Goal: Task Accomplishment & Management: Use online tool/utility

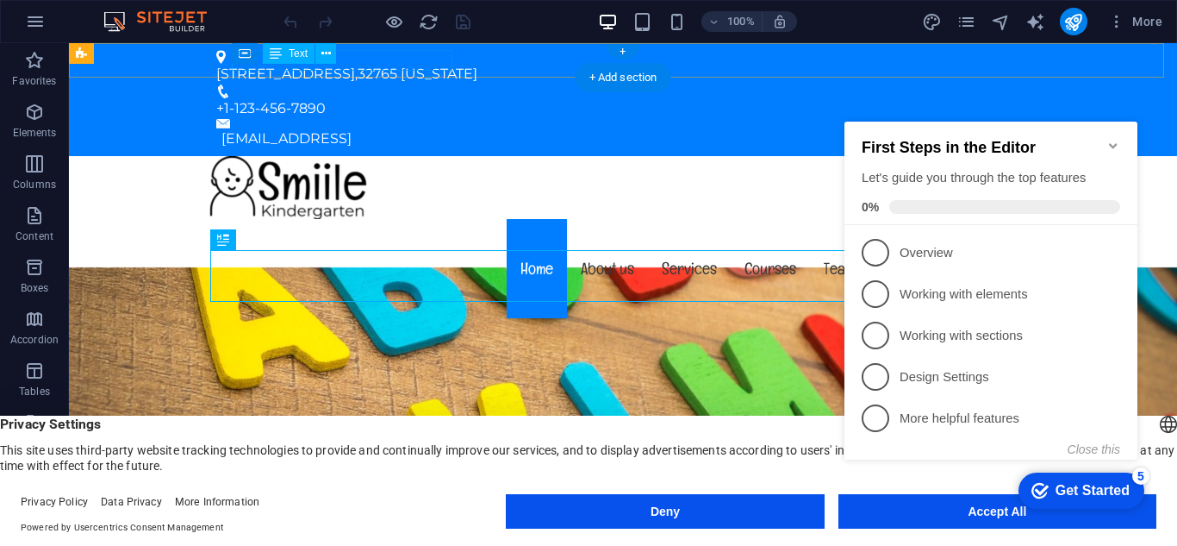
click at [360, 64] on div "[STREET_ADDRESS][US_STATE]" at bounding box center [616, 74] width 800 height 21
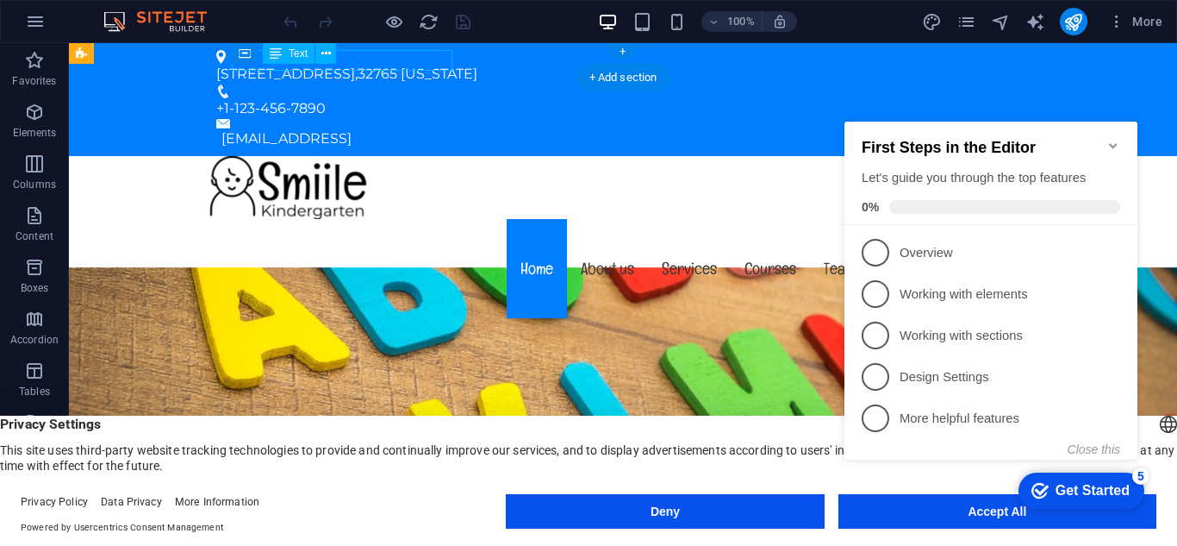
click at [360, 64] on div "[STREET_ADDRESS][US_STATE]" at bounding box center [616, 74] width 800 height 21
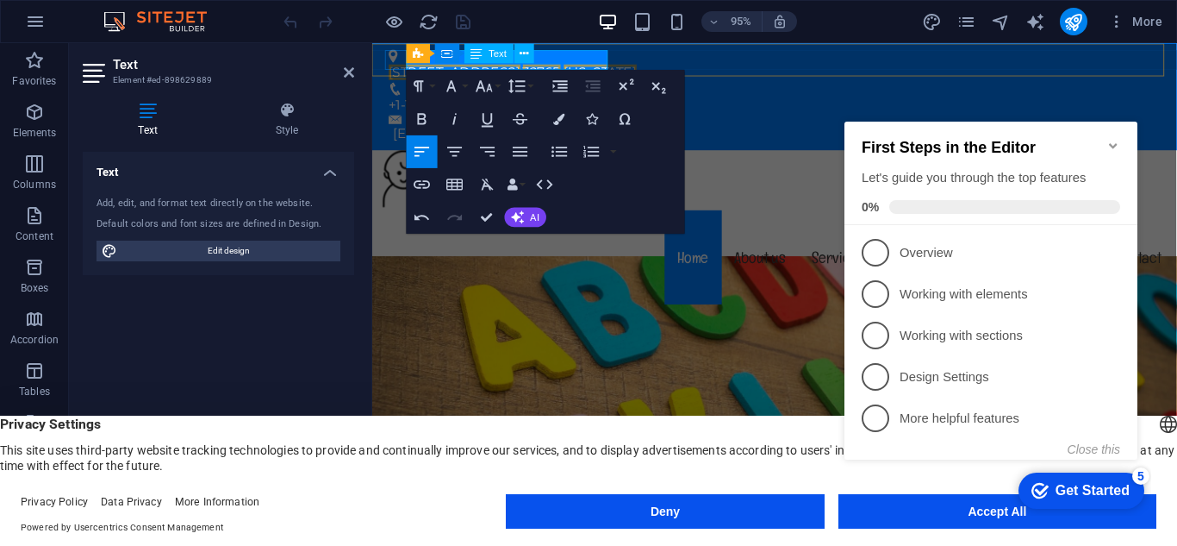
click at [588, 67] on span "[US_STATE]" at bounding box center [612, 73] width 77 height 16
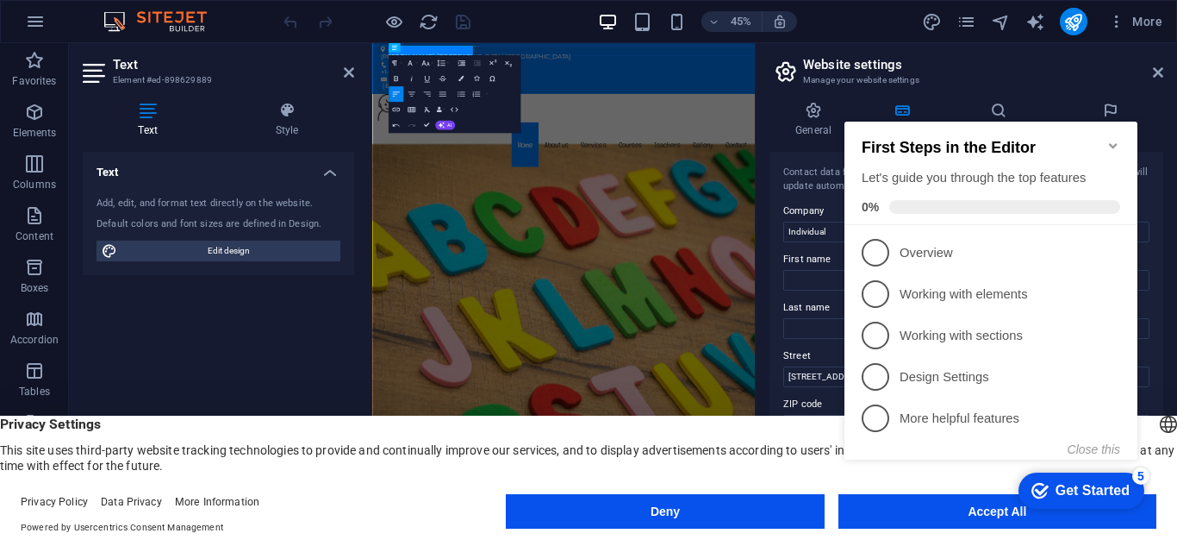
click at [200, 382] on div "Text Add, edit, and format text directly on the website. Default colors and fon…" at bounding box center [218, 328] width 271 height 352
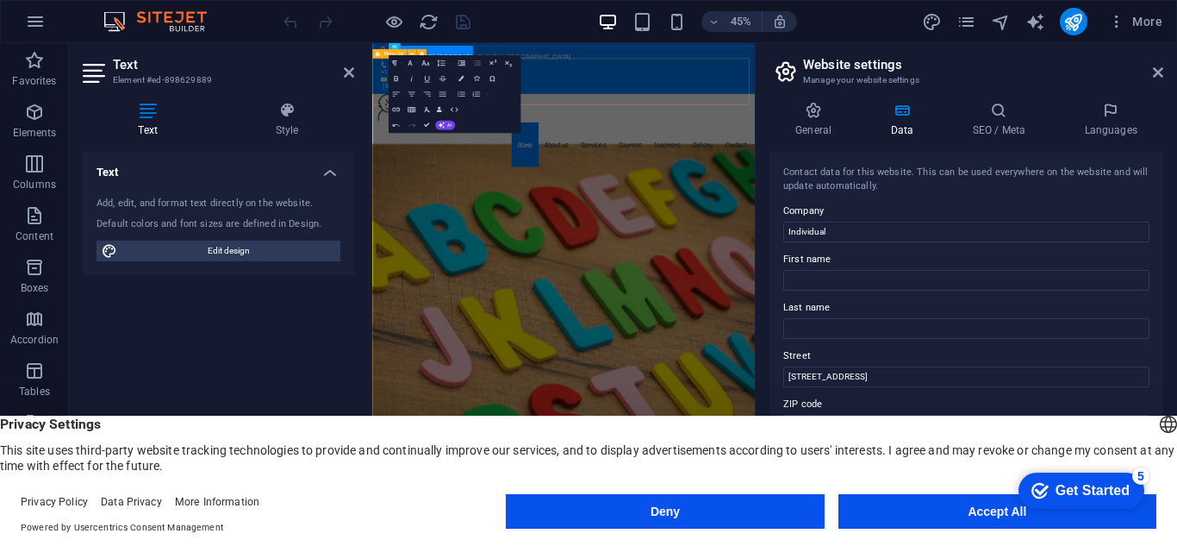
click at [962, 177] on div "Menu Home About us Services Courses Teachers Gallery Contact" at bounding box center [797, 239] width 851 height 166
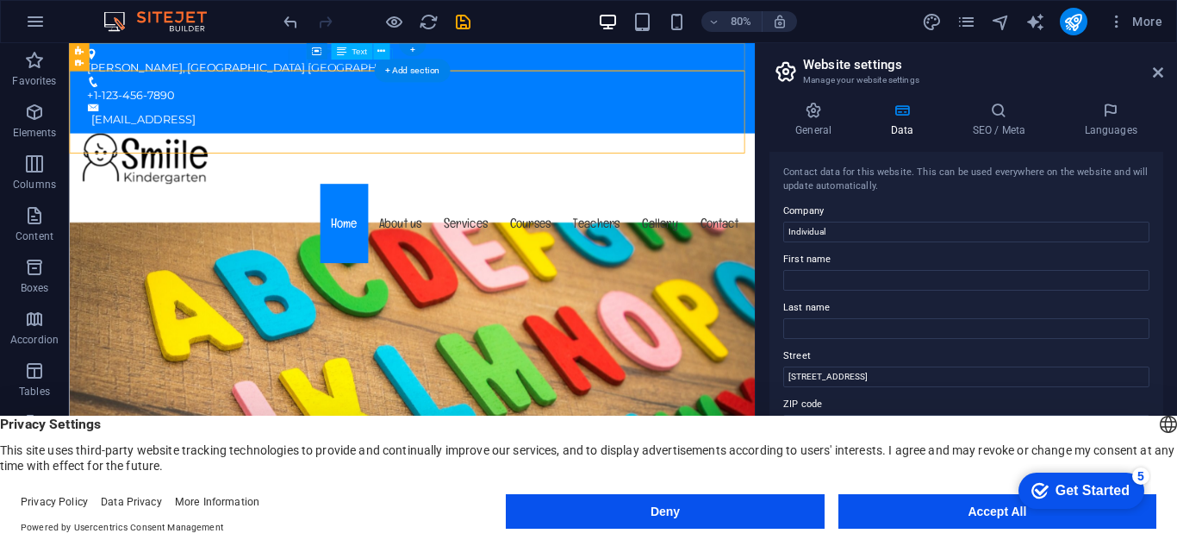
click at [398, 98] on div "+1-123-456-7890" at bounding box center [491, 108] width 800 height 21
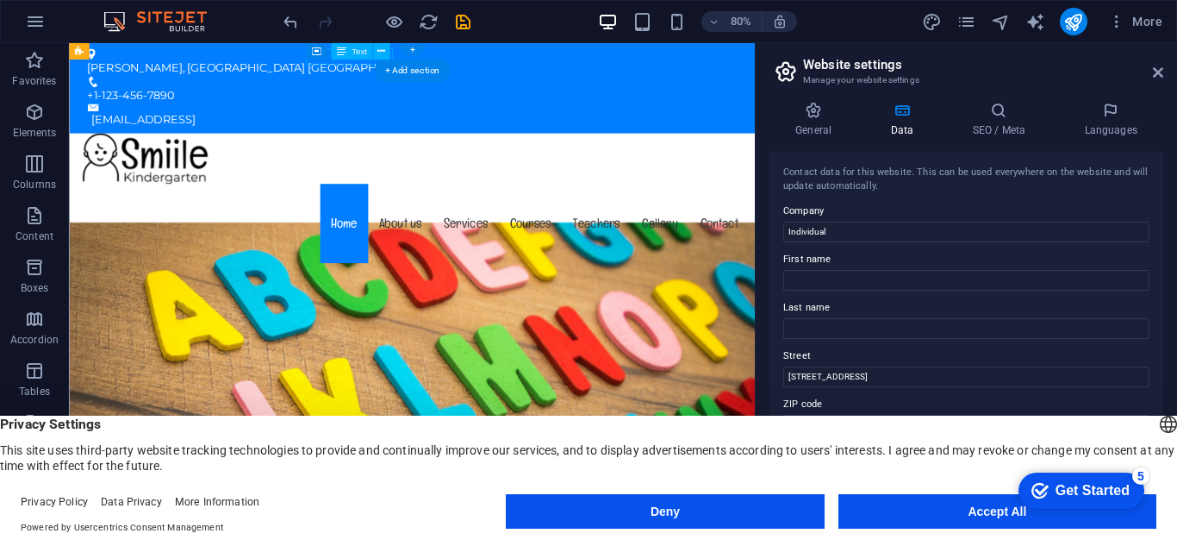
click at [398, 98] on div "+1-123-456-7890" at bounding box center [491, 108] width 800 height 21
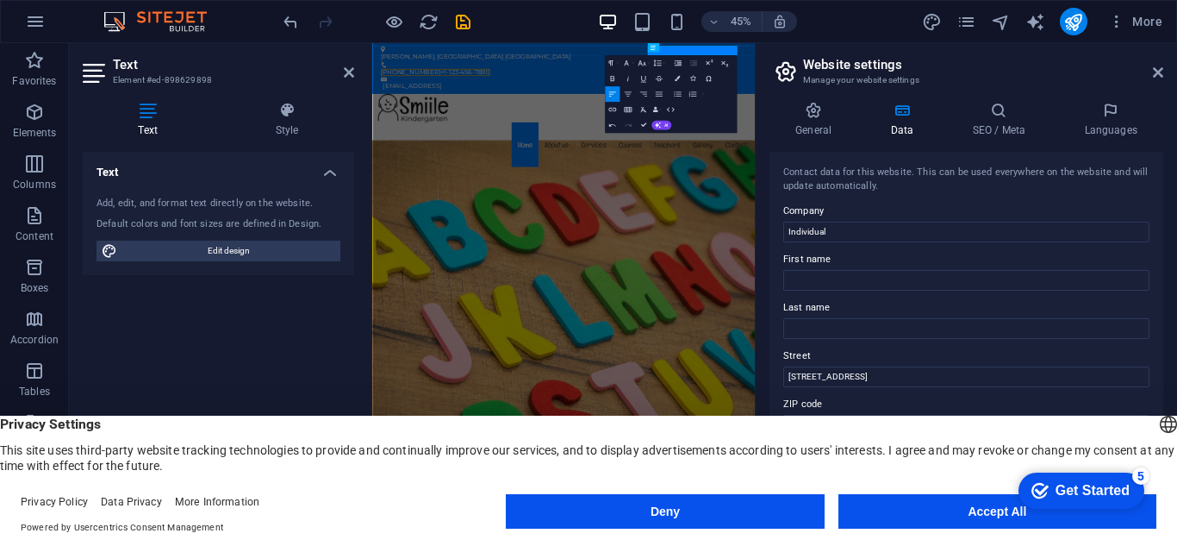
click at [308, 340] on div "Text Add, edit, and format text directly on the website. Default colors and fon…" at bounding box center [218, 328] width 271 height 352
click at [377, 420] on span "Privacy Settings" at bounding box center [588, 423] width 1177 height 17
click at [869, 508] on button "Accept All" at bounding box center [998, 511] width 318 height 34
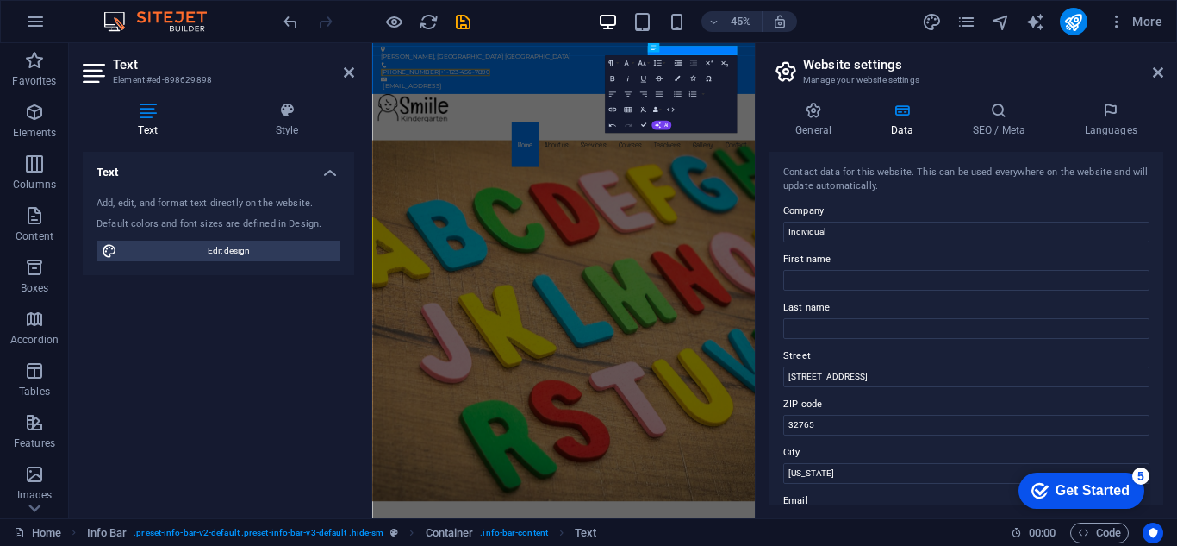
click at [187, 332] on div "Text Add, edit, and format text directly on the website. Default colors and fon…" at bounding box center [218, 328] width 271 height 352
click at [254, 352] on div "Text Add, edit, and format text directly on the website. Default colors and fon…" at bounding box center [218, 328] width 271 height 352
click at [349, 70] on icon at bounding box center [349, 72] width 10 height 14
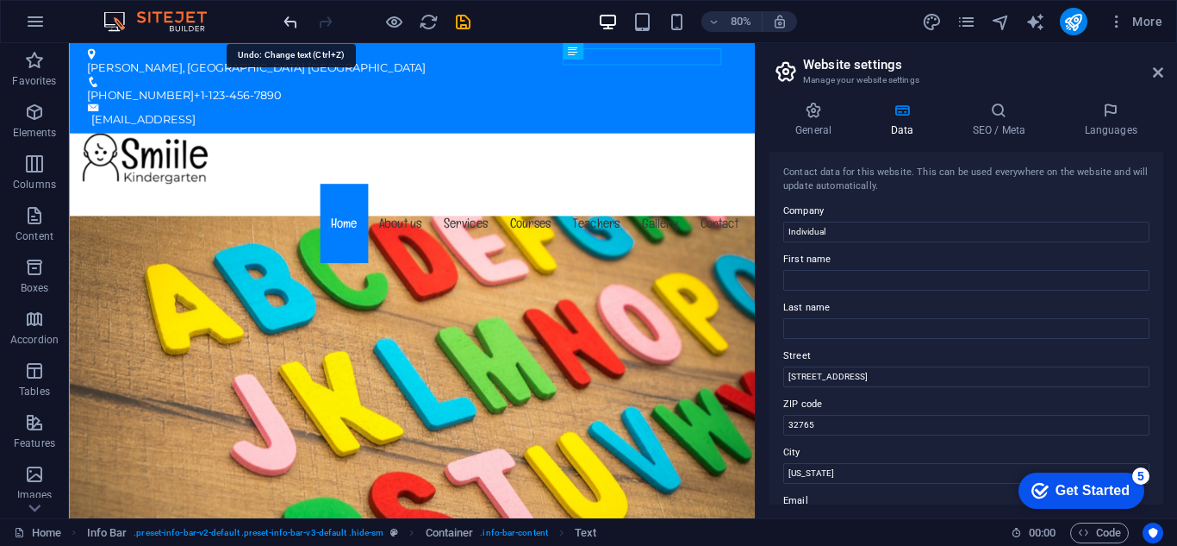
click at [288, 22] on icon "undo" at bounding box center [291, 22] width 20 height 20
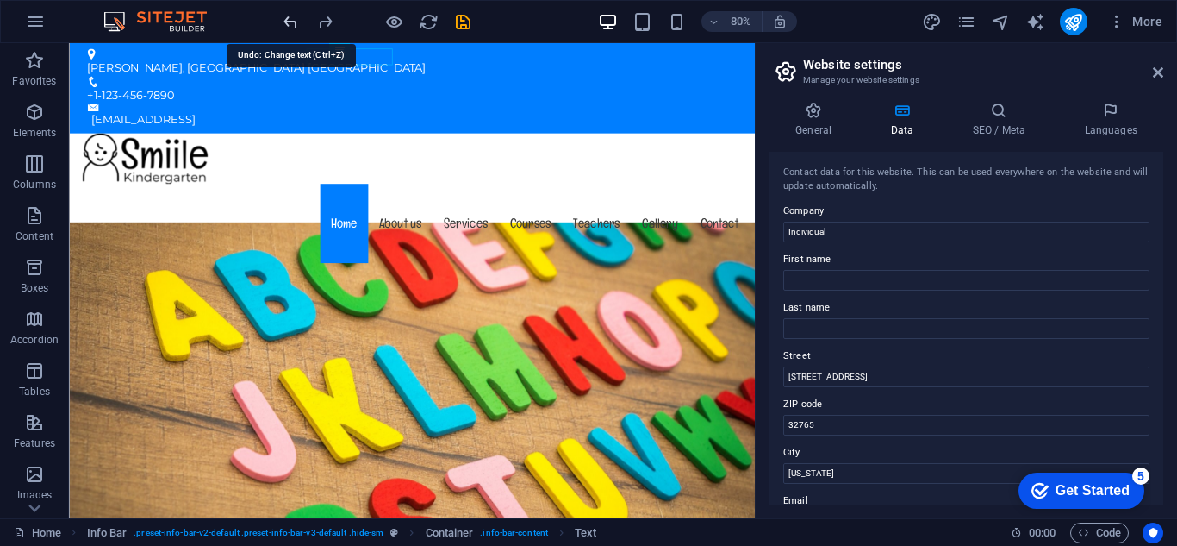
click at [288, 22] on icon "undo" at bounding box center [291, 22] width 20 height 20
click at [288, 22] on div at bounding box center [376, 22] width 193 height 28
click at [320, 17] on icon "redo" at bounding box center [325, 22] width 20 height 20
click at [387, 56] on div "Menu" at bounding box center [351, 62] width 73 height 17
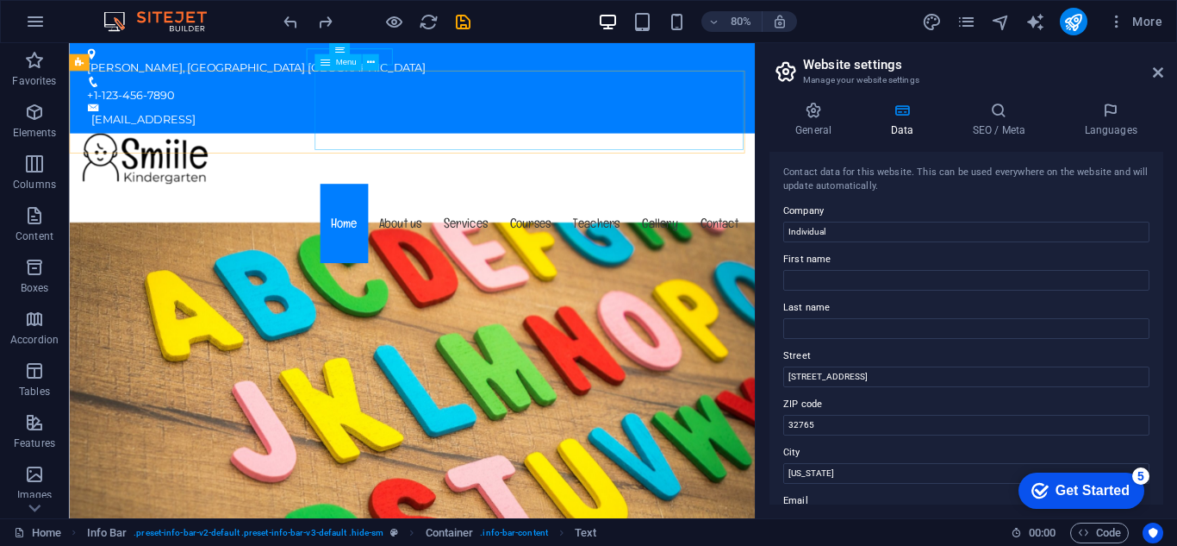
click at [387, 56] on div "Menu" at bounding box center [351, 62] width 73 height 17
click at [376, 56] on button at bounding box center [370, 62] width 16 height 16
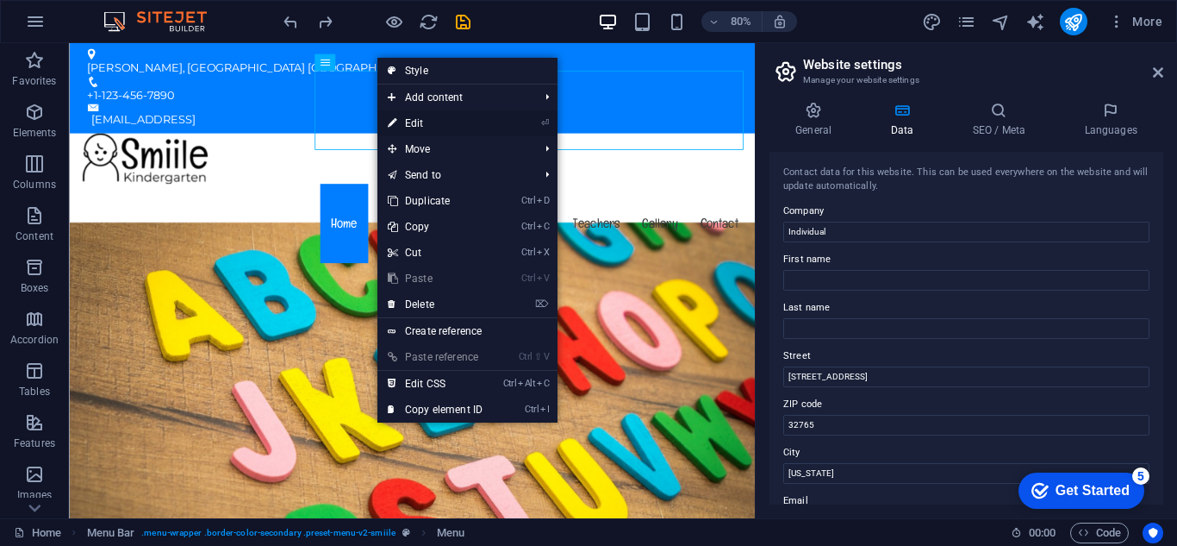
click at [411, 120] on link "⏎ Edit" at bounding box center [434, 123] width 115 height 26
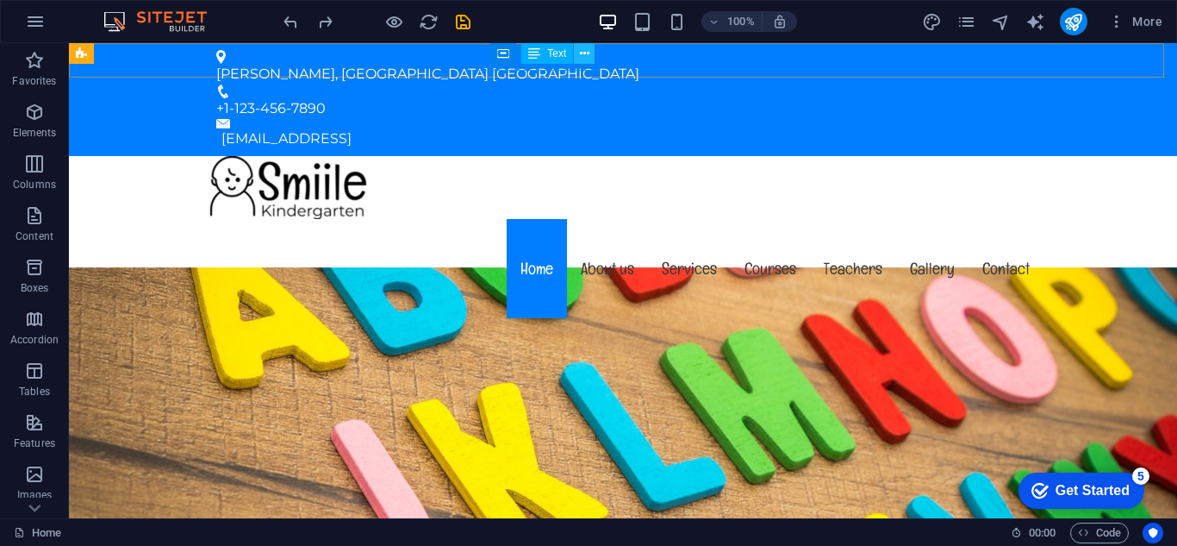
click at [578, 60] on button at bounding box center [584, 53] width 21 height 21
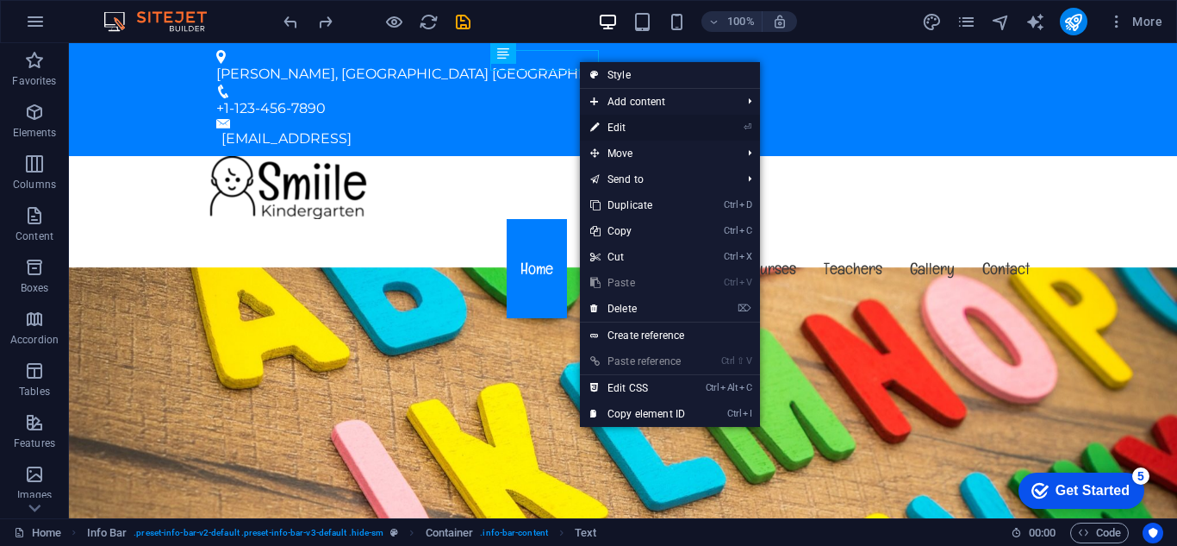
click at [609, 128] on link "⏎ Edit" at bounding box center [637, 128] width 115 height 26
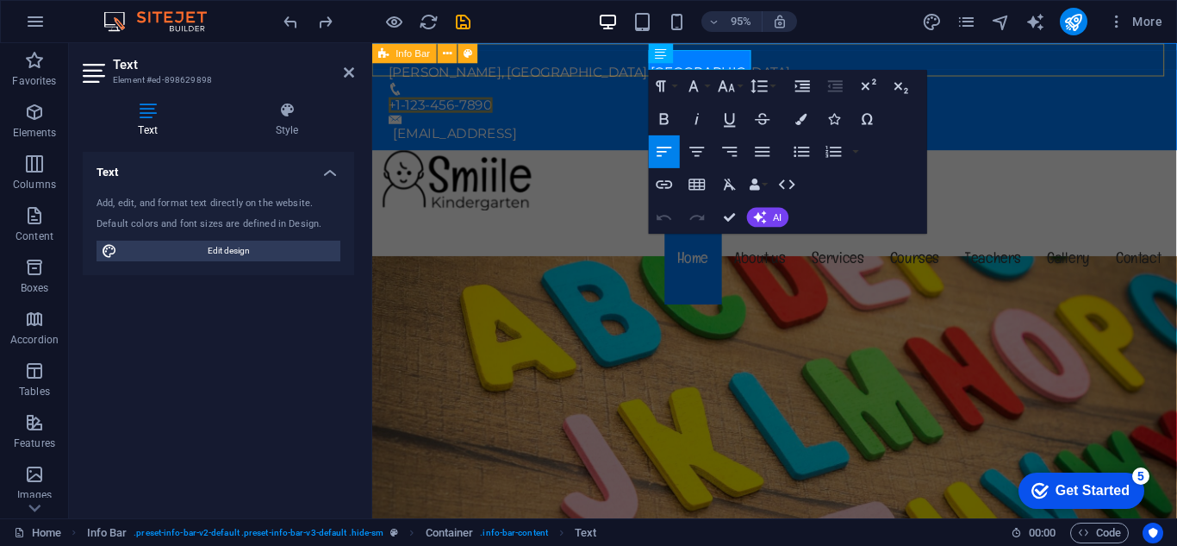
drag, startPoint x: 1005, startPoint y: 96, endPoint x: 628, endPoint y: 51, distance: 379.3
click at [730, 59] on div "Container" at bounding box center [680, 53] width 105 height 21
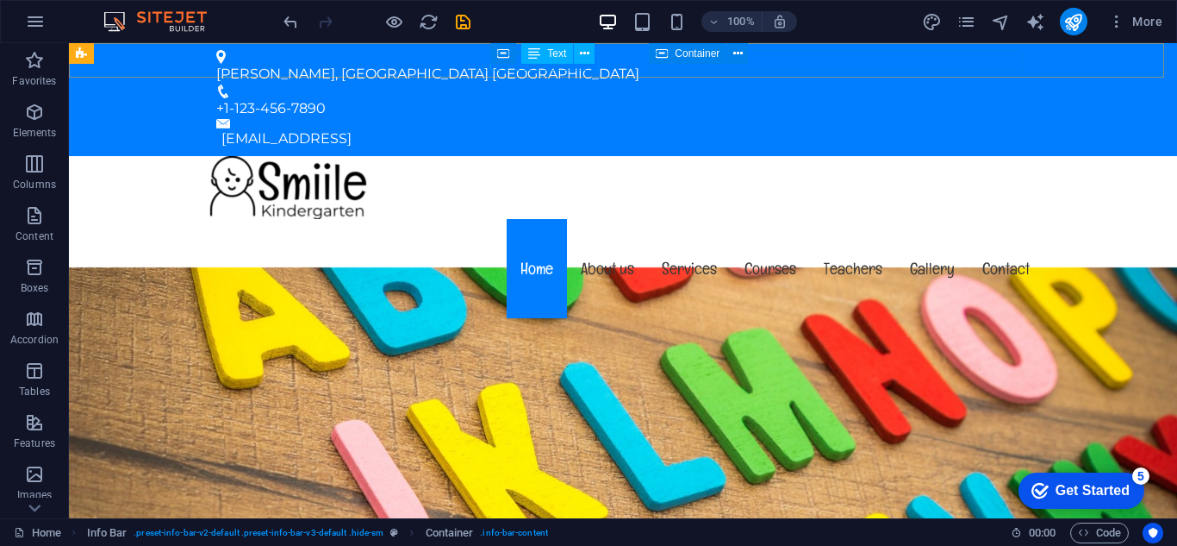
click at [564, 61] on div "Text" at bounding box center [547, 53] width 52 height 21
click at [592, 48] on button at bounding box center [584, 53] width 21 height 21
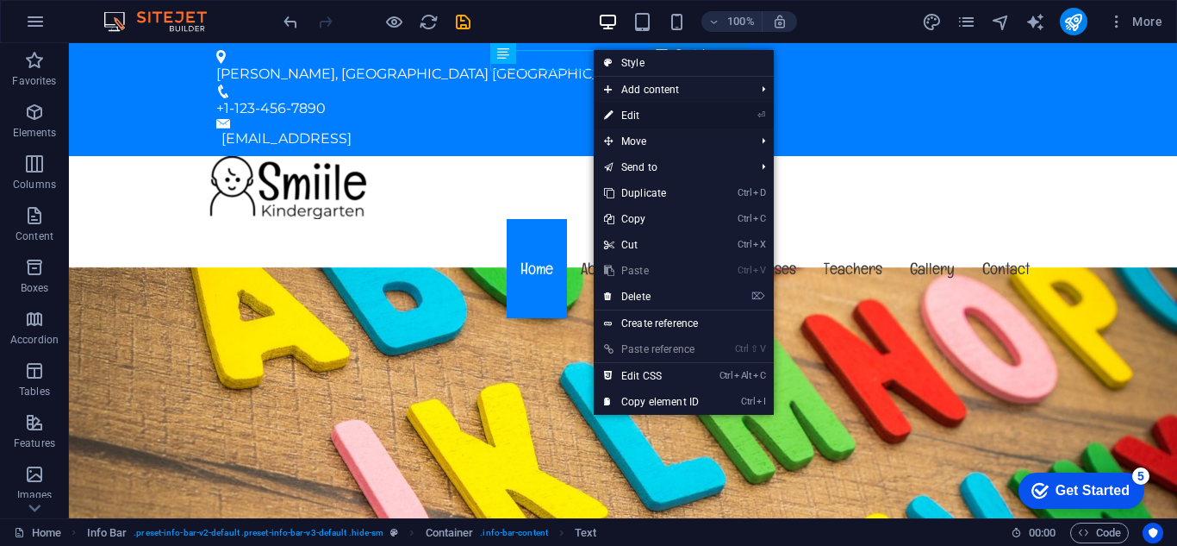
click at [652, 120] on link "⏎ Edit" at bounding box center [651, 116] width 115 height 26
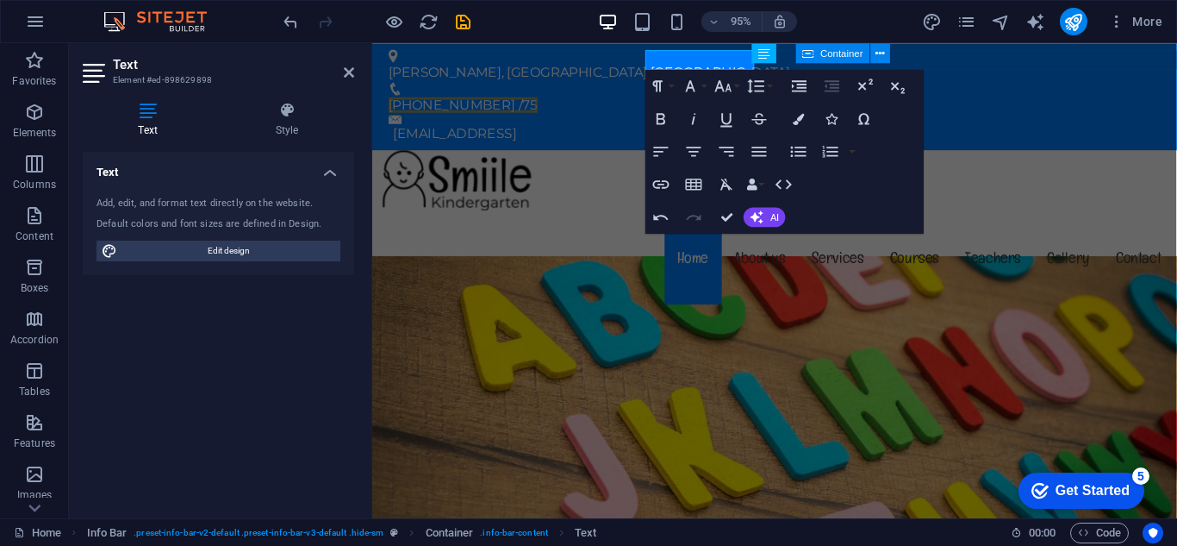
click at [171, 400] on div "Text Add, edit, and format text directly on the website. Default colors and fon…" at bounding box center [218, 328] width 271 height 352
click at [1007, 128] on div "[EMAIL_ADDRESS]" at bounding box center [799, 138] width 808 height 21
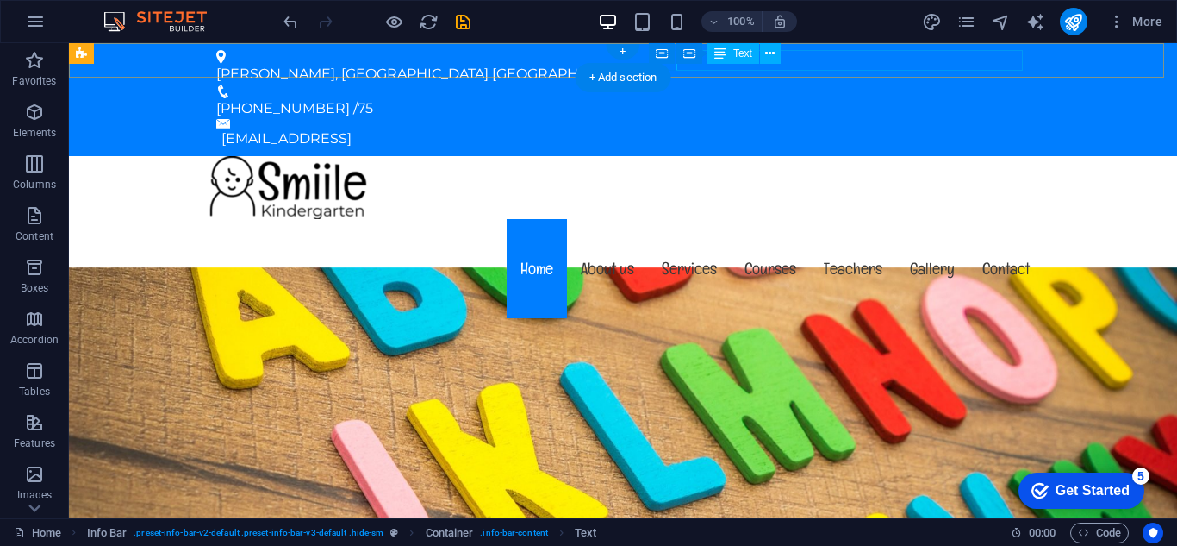
click at [938, 128] on div "[EMAIL_ADDRESS]" at bounding box center [625, 138] width 808 height 21
click at [772, 51] on icon at bounding box center [769, 54] width 9 height 18
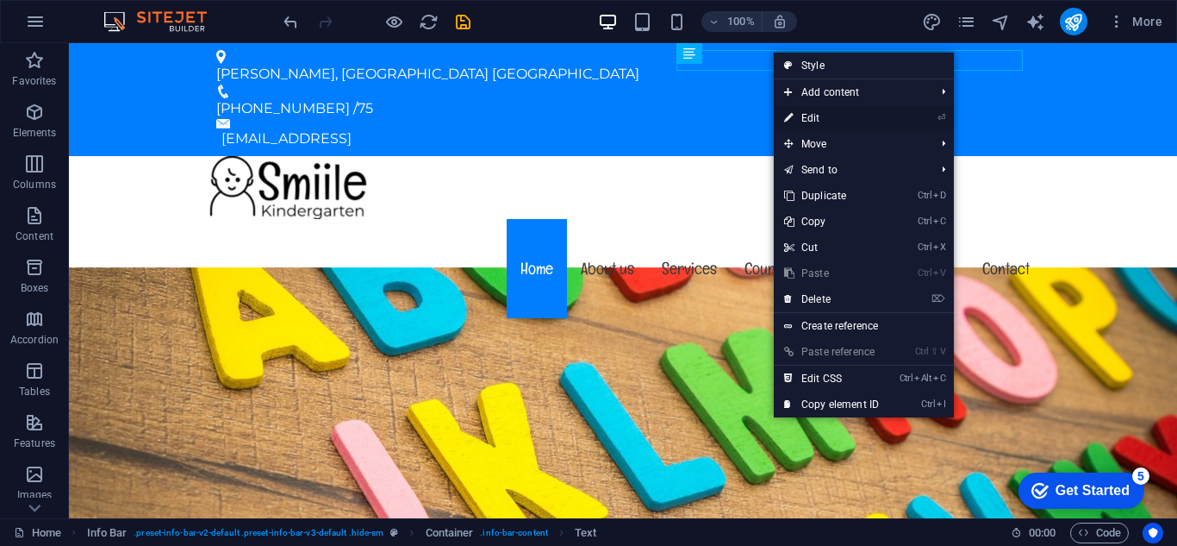
click at [833, 110] on link "⏎ Edit" at bounding box center [831, 118] width 115 height 26
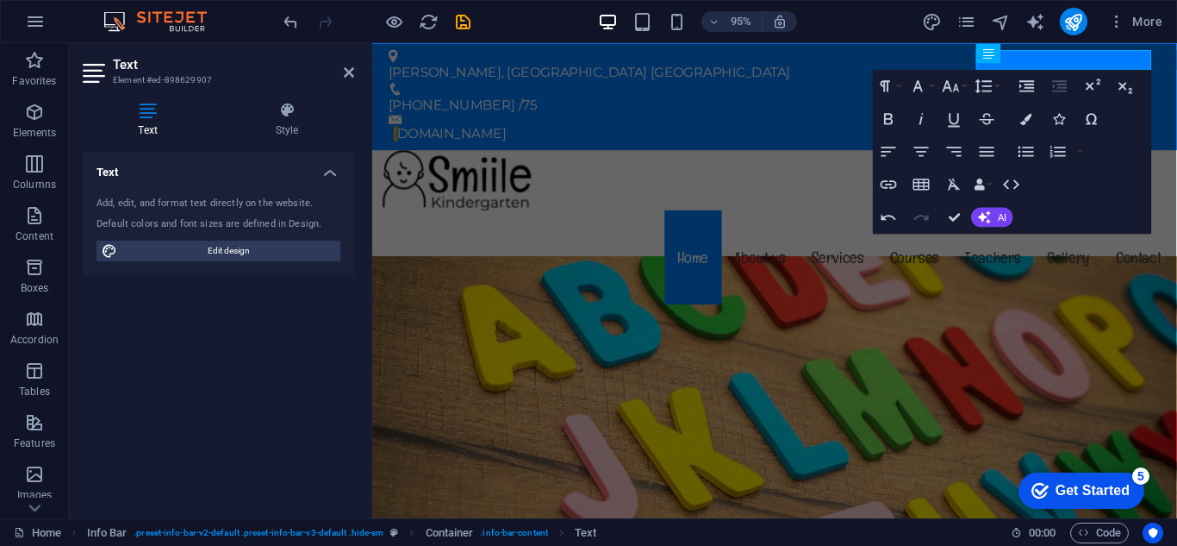
click at [260, 390] on div "Text Add, edit, and format text directly on the website. Default colors and fon…" at bounding box center [218, 328] width 271 height 352
click at [3, 238] on span "Content" at bounding box center [34, 225] width 69 height 41
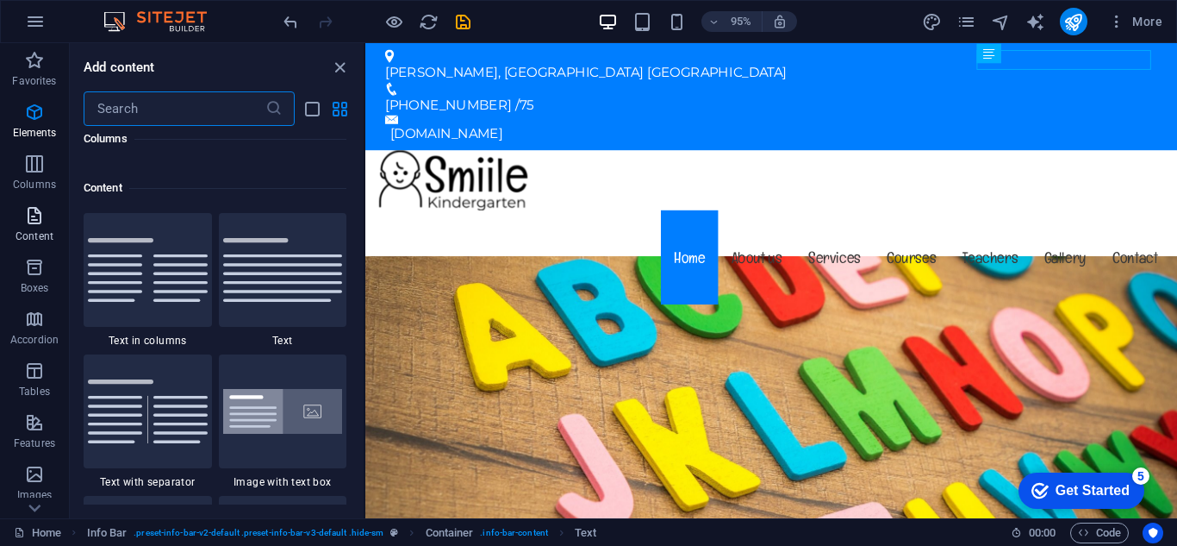
scroll to position [3015, 0]
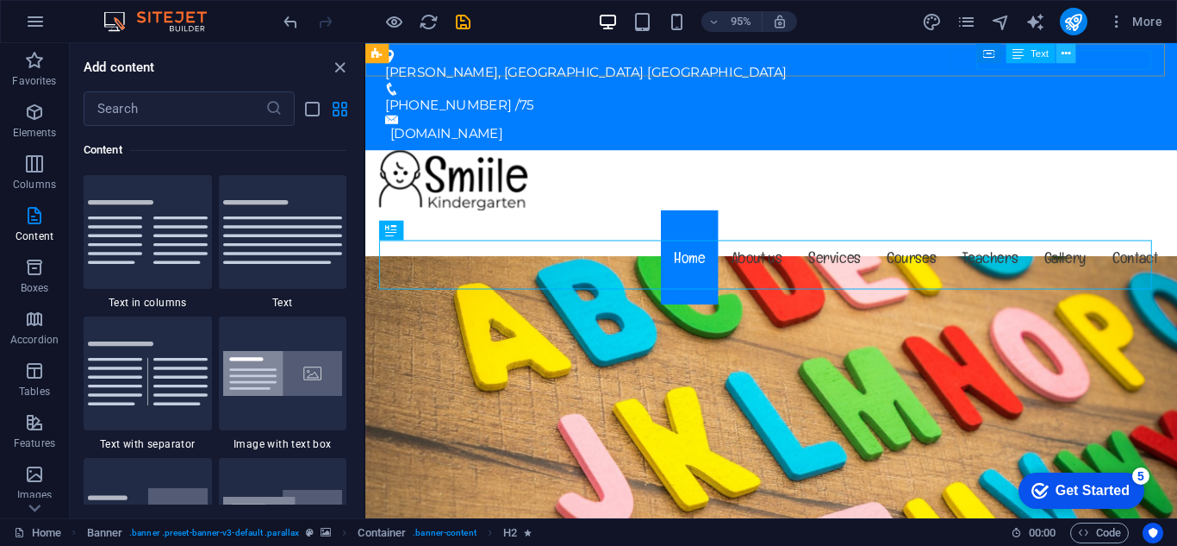
click at [1063, 49] on icon at bounding box center [1066, 52] width 9 height 17
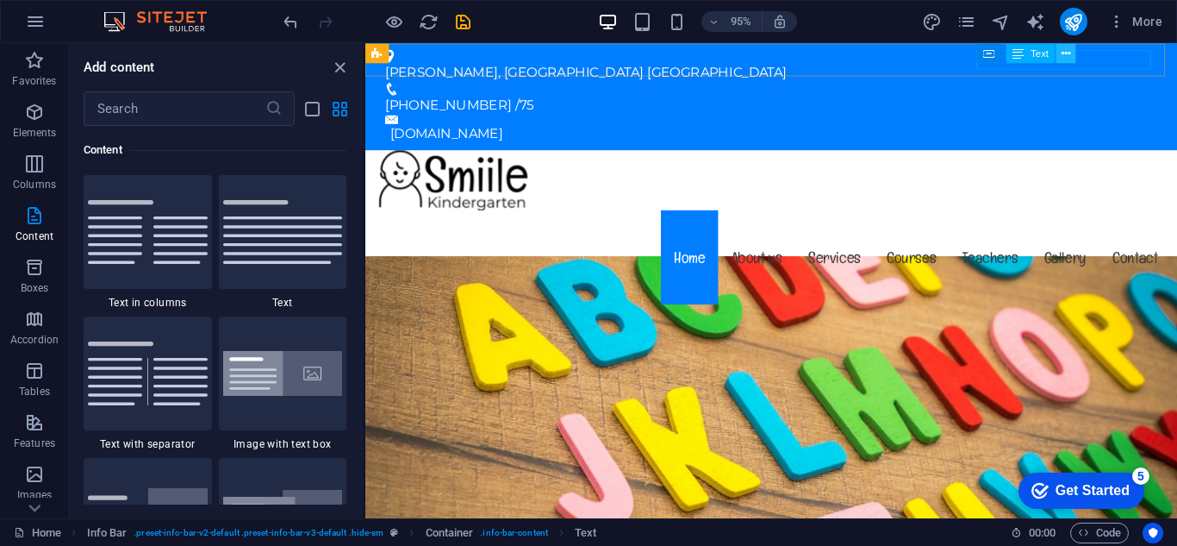
click at [1063, 58] on icon at bounding box center [1066, 52] width 9 height 17
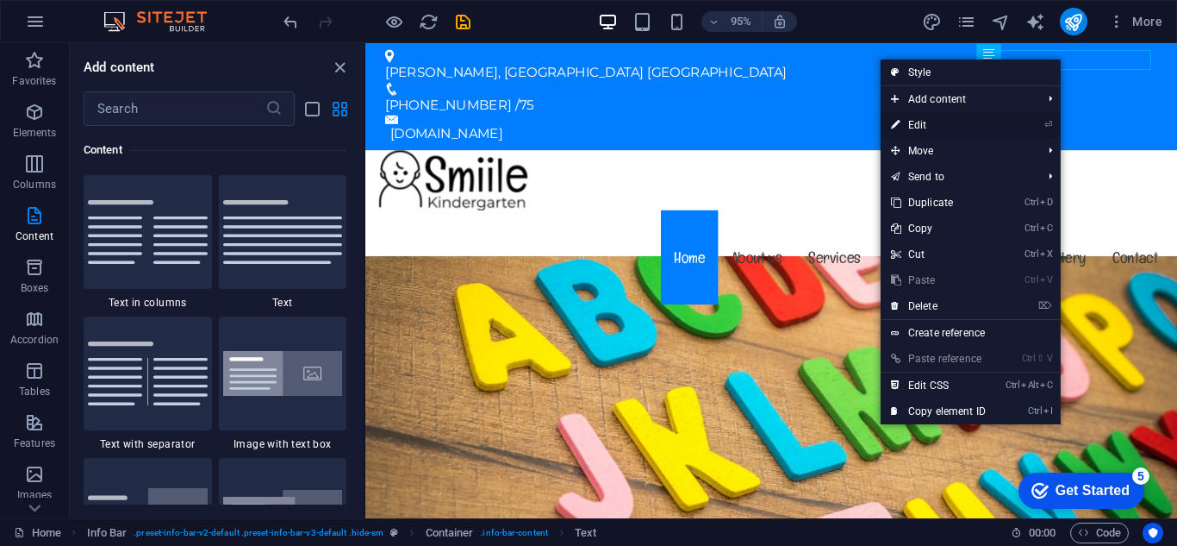
click at [963, 123] on link "⏎ Edit" at bounding box center [938, 125] width 115 height 26
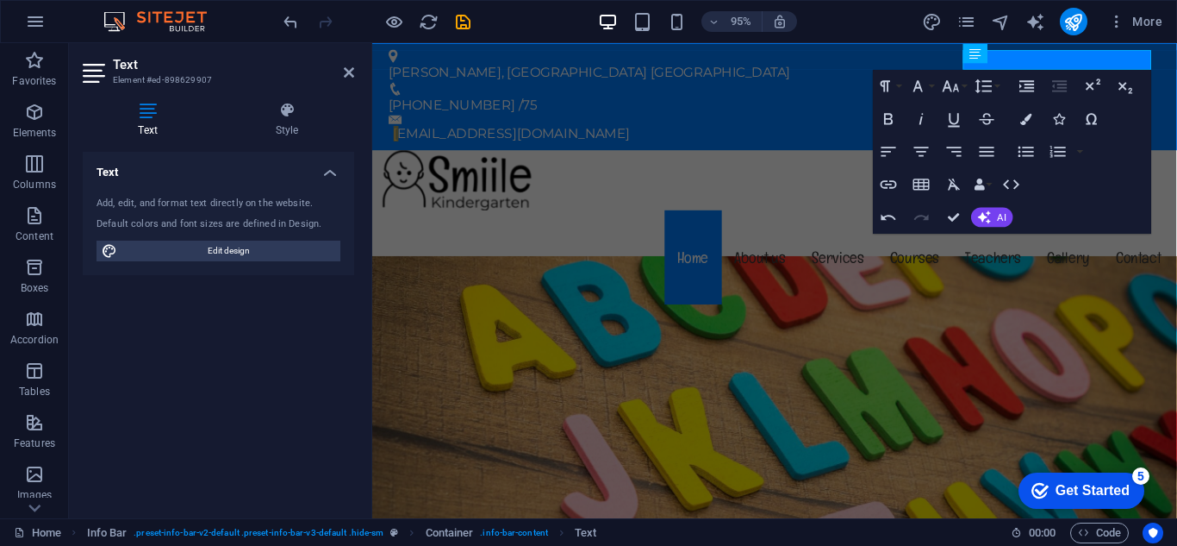
click at [90, 470] on div "Text Add, edit, and format text directly on the website. Default colors and fon…" at bounding box center [218, 328] width 271 height 352
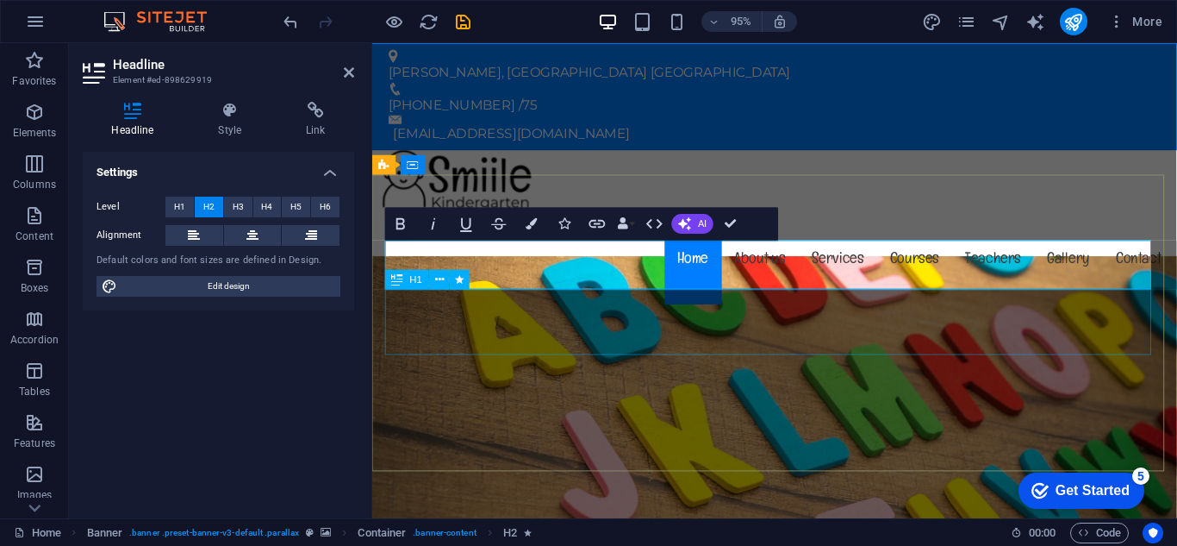
drag, startPoint x: 826, startPoint y: 290, endPoint x: 847, endPoint y: 269, distance: 29.3
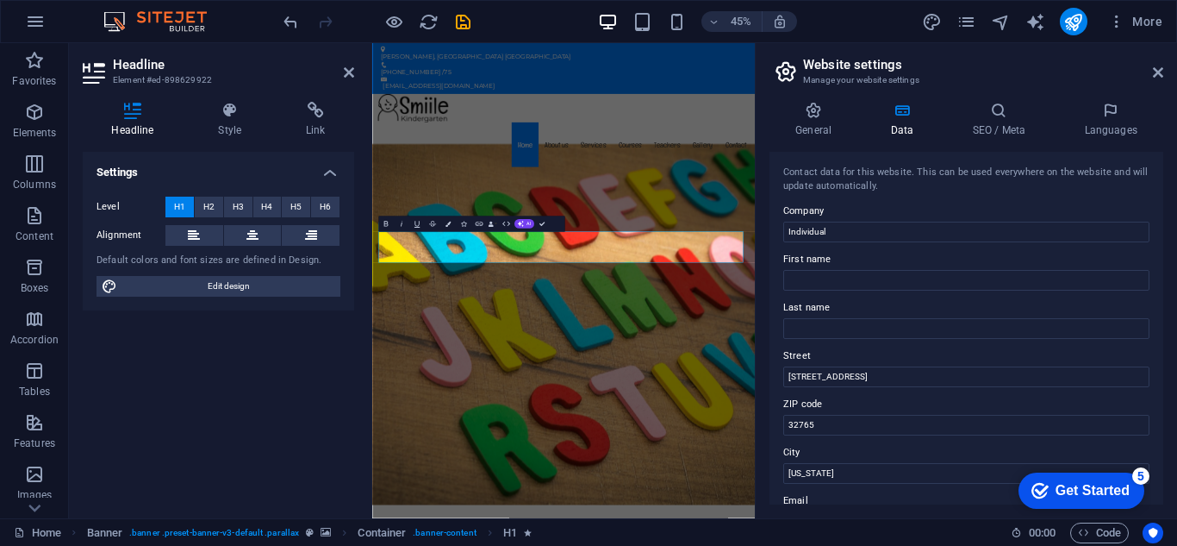
click at [298, 407] on div "Settings Level H1 H2 H3 H4 H5 H6 Alignment Default colors and font sizes are de…" at bounding box center [218, 328] width 271 height 352
click at [1165, 73] on aside "Website settings Manage your website settings General Data SEO / Meta Languages…" at bounding box center [966, 280] width 422 height 475
click at [1153, 73] on icon at bounding box center [1158, 72] width 10 height 14
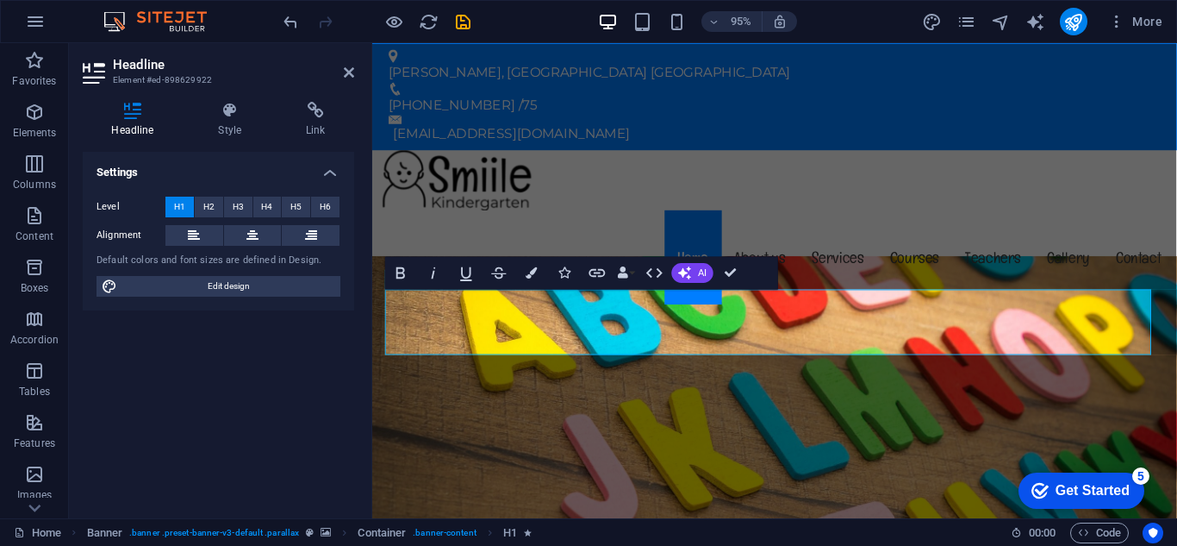
click at [126, 451] on div "Settings Level H1 H2 H3 H4 H5 H6 Alignment Default colors and font sizes are de…" at bounding box center [218, 328] width 271 height 352
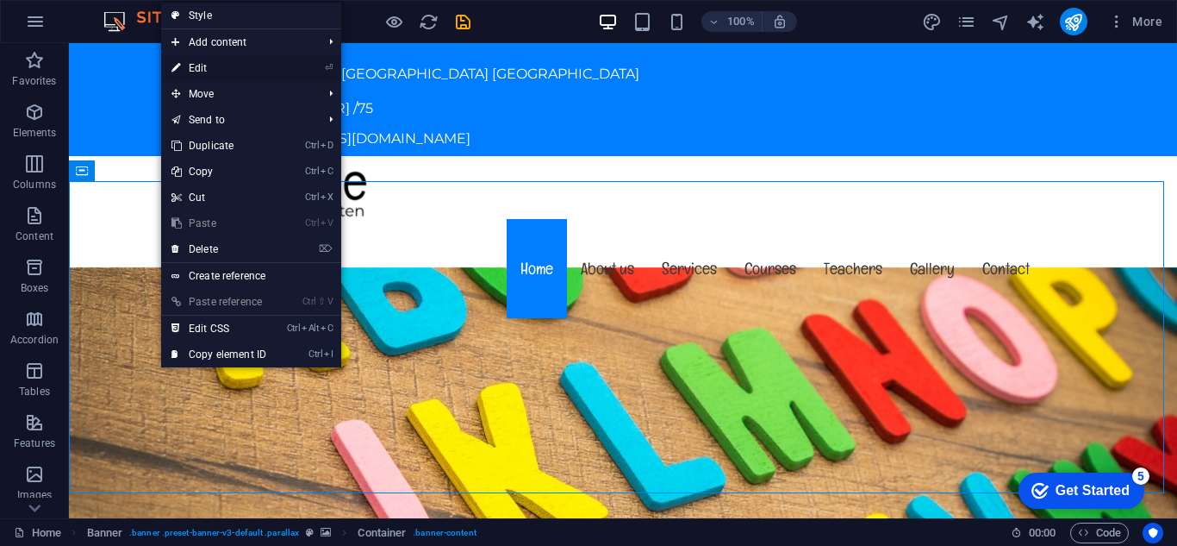
click at [204, 69] on link "⏎ Edit" at bounding box center [218, 68] width 115 height 26
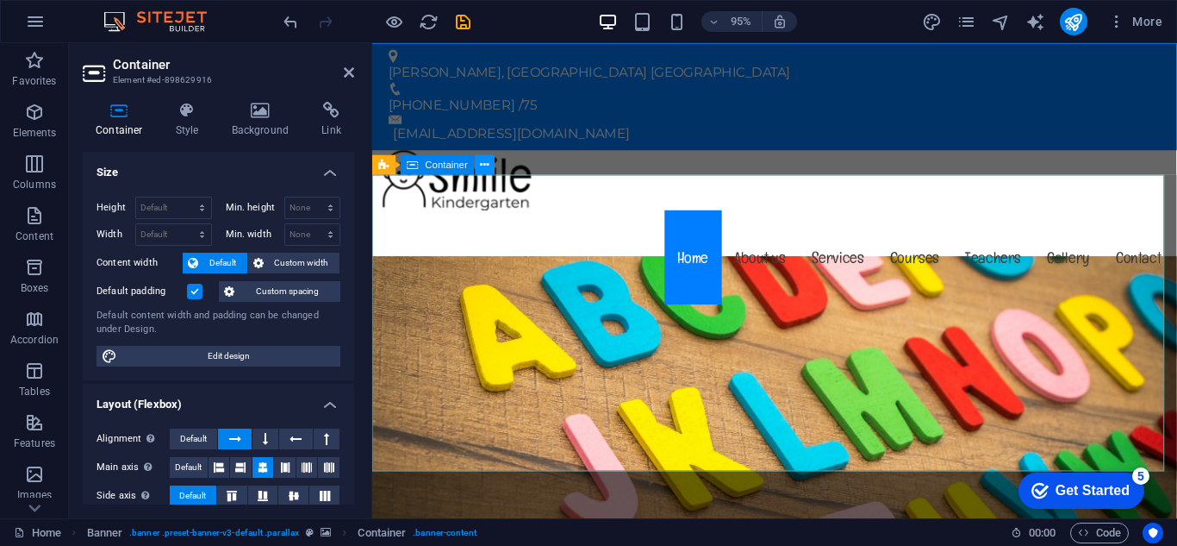
click at [482, 170] on icon at bounding box center [485, 164] width 9 height 17
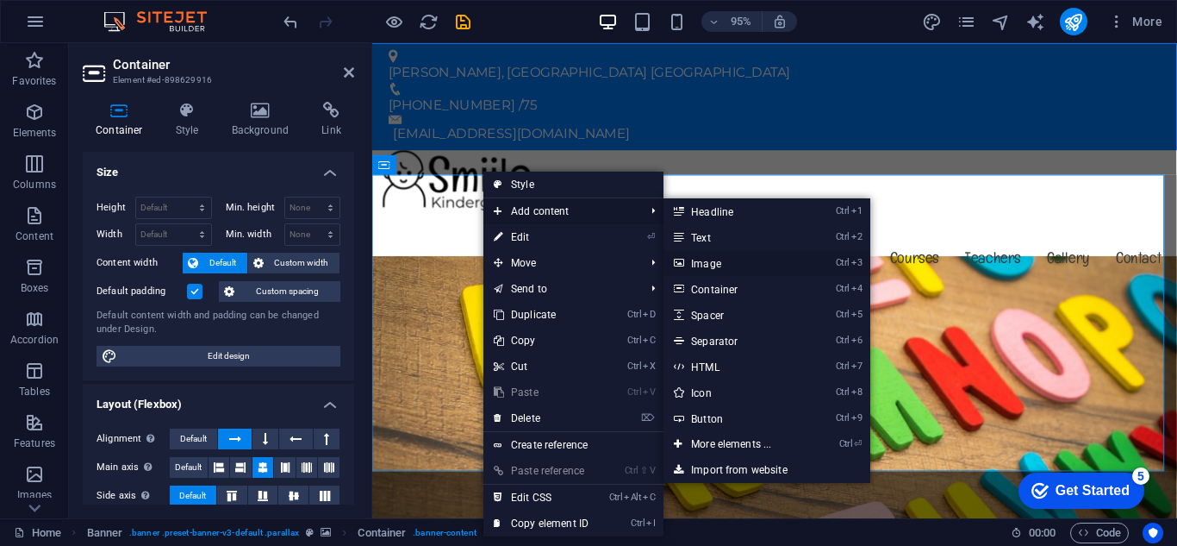
click at [705, 259] on link "Ctrl 3 Image" at bounding box center [735, 263] width 142 height 26
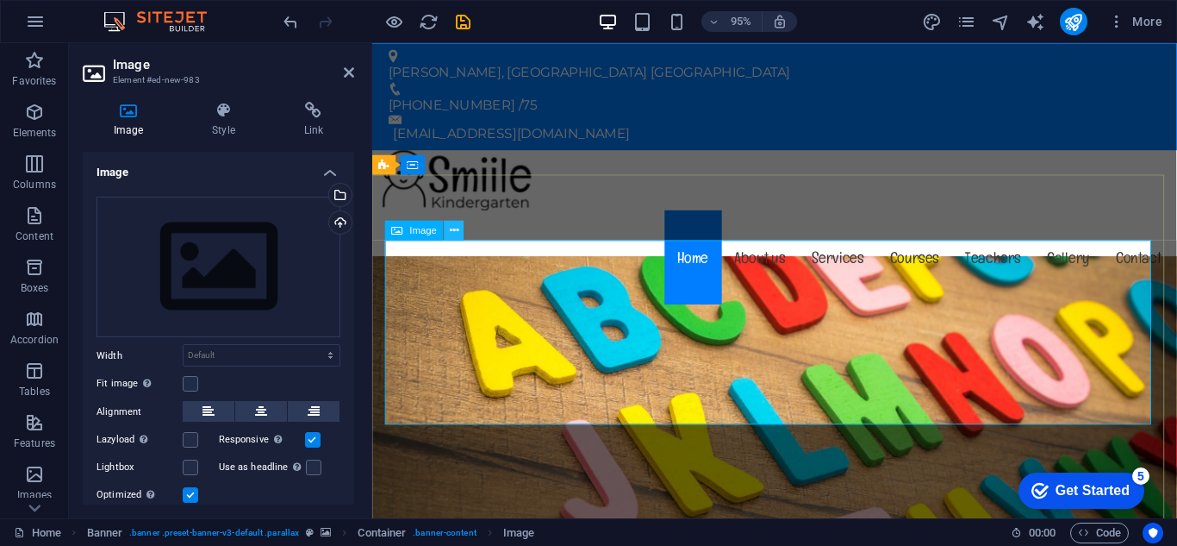
click at [457, 229] on icon at bounding box center [454, 229] width 9 height 17
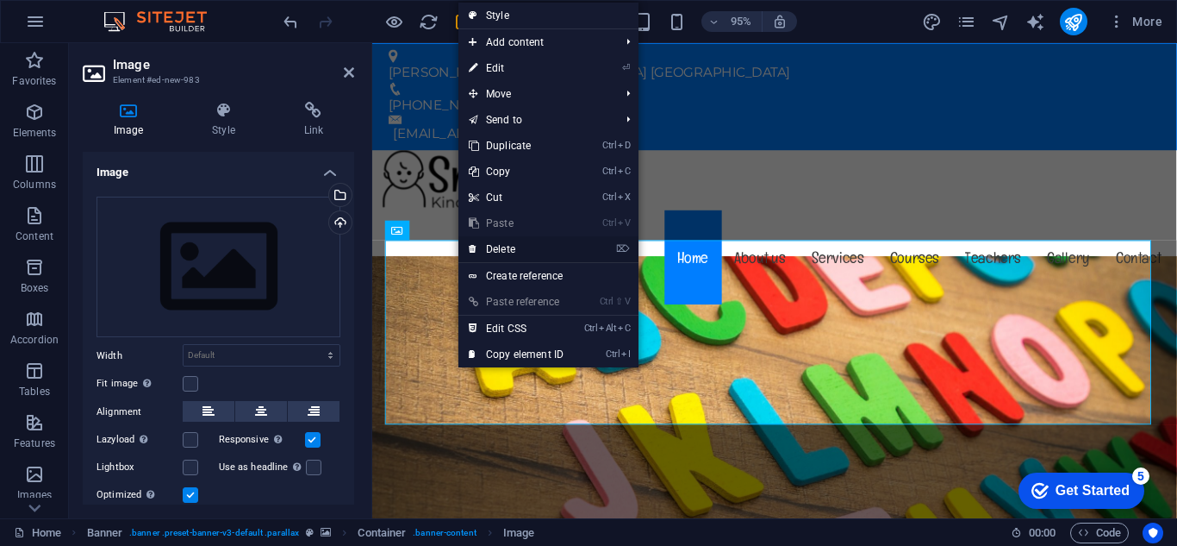
click at [484, 248] on link "⌦ Delete" at bounding box center [515, 249] width 115 height 26
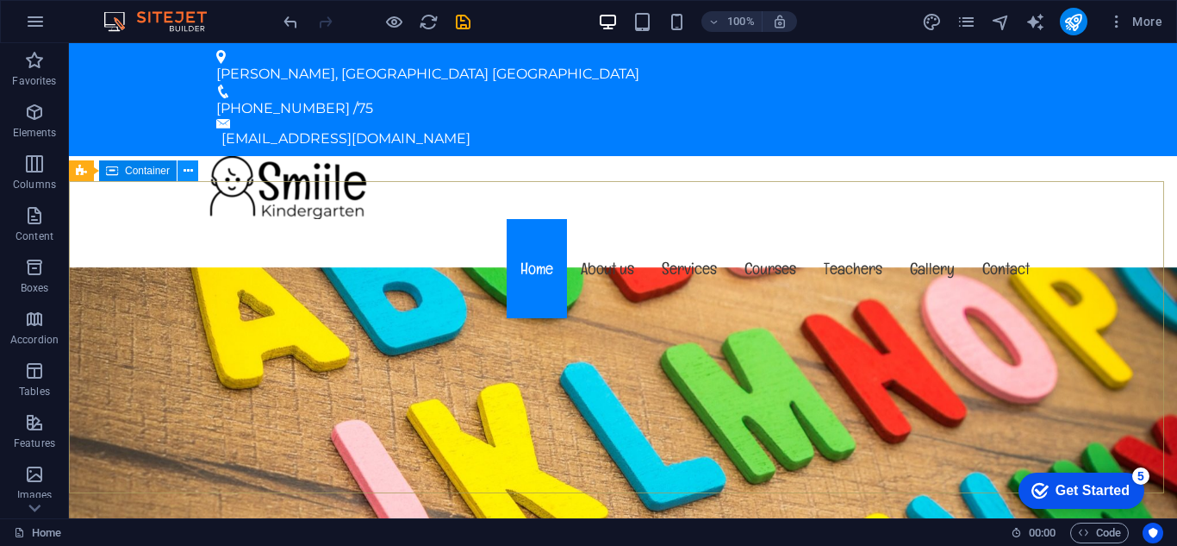
click at [185, 179] on icon at bounding box center [188, 171] width 9 height 18
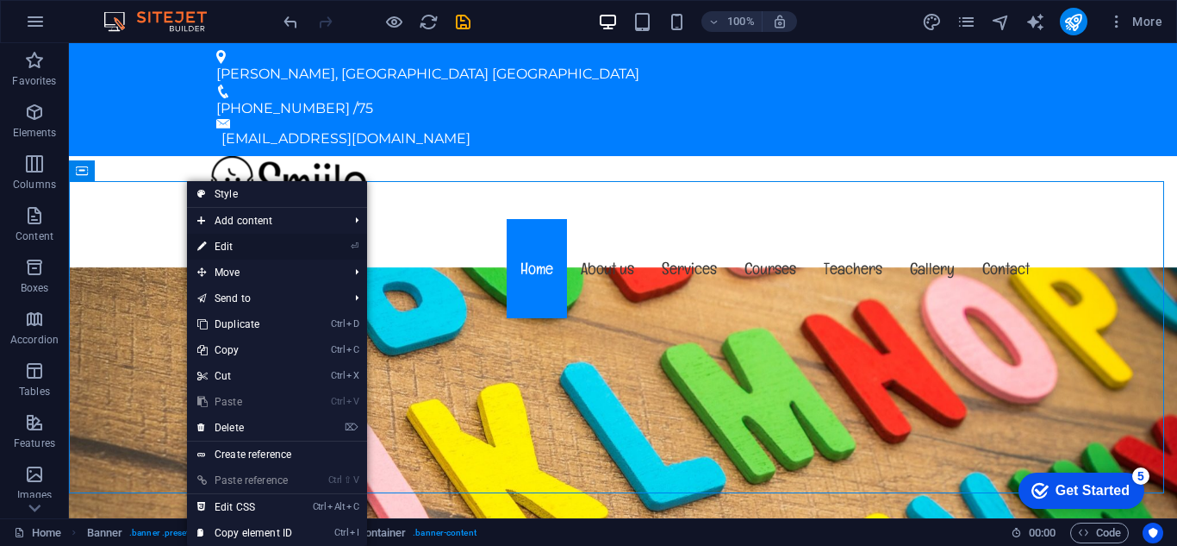
click at [251, 243] on link "⏎ Edit" at bounding box center [244, 247] width 115 height 26
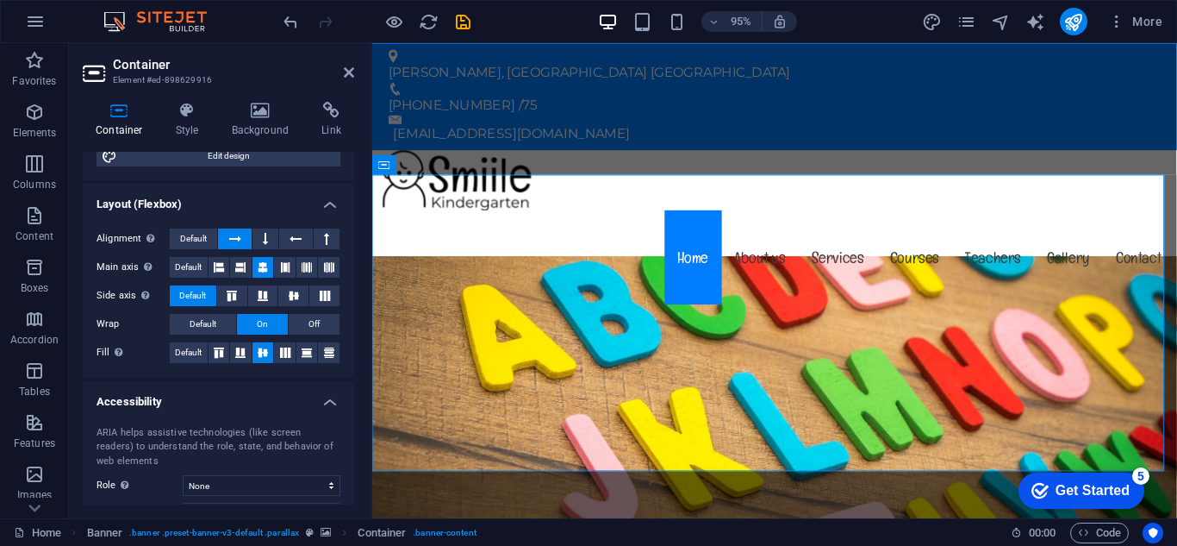
scroll to position [57, 0]
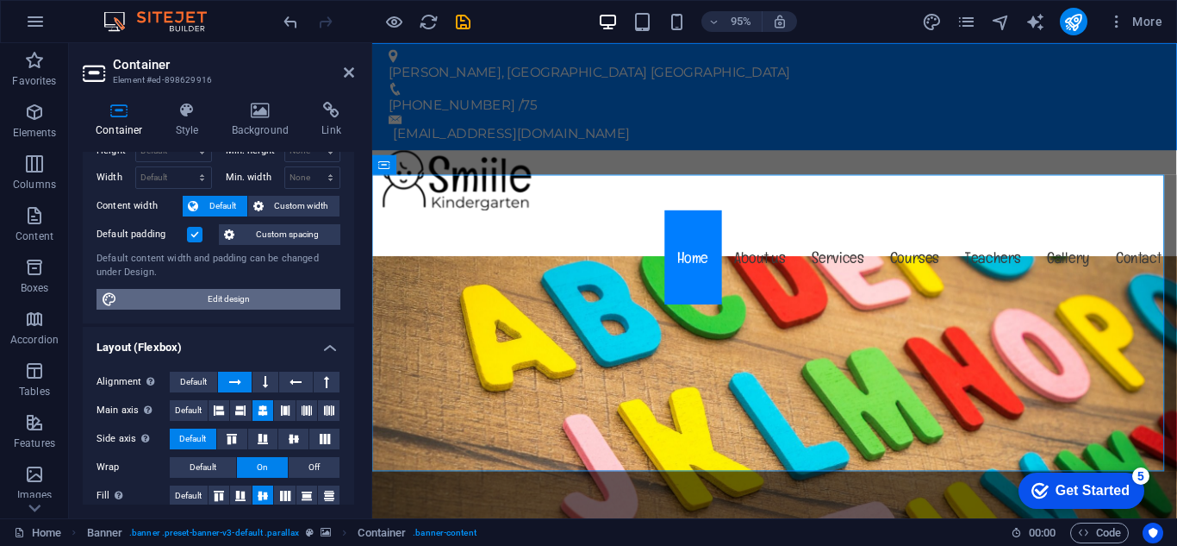
click at [226, 299] on span "Edit design" at bounding box center [228, 299] width 213 height 21
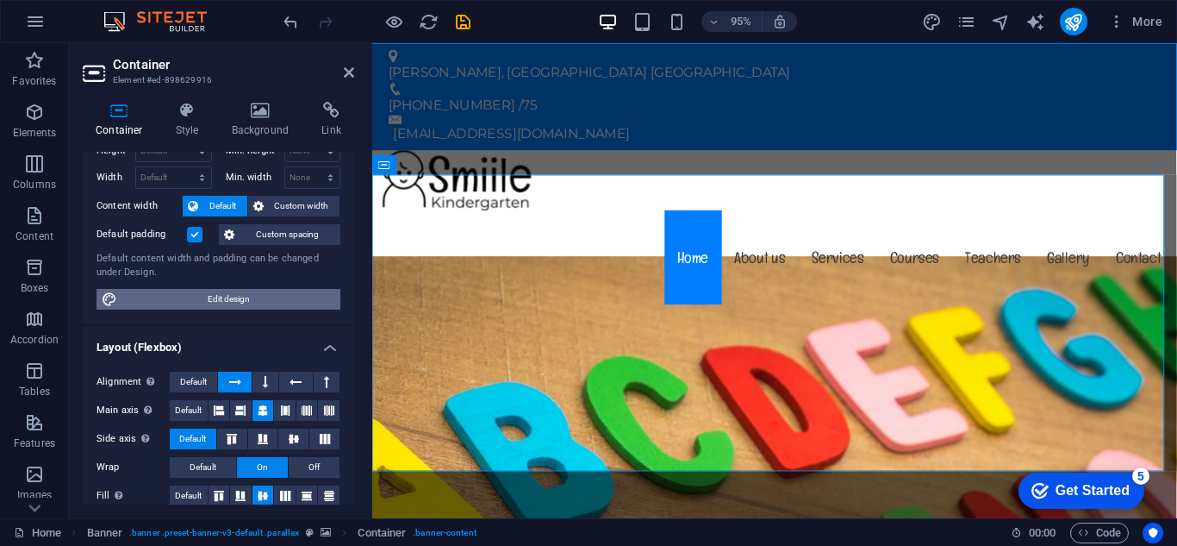
select select "rem"
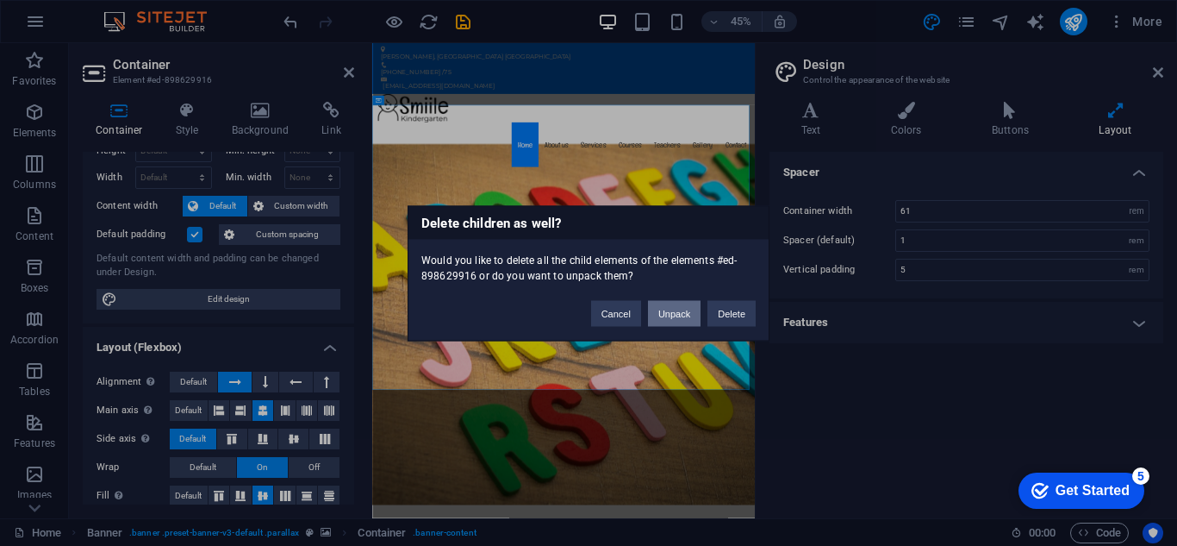
click at [659, 305] on button "Unpack" at bounding box center [674, 313] width 53 height 26
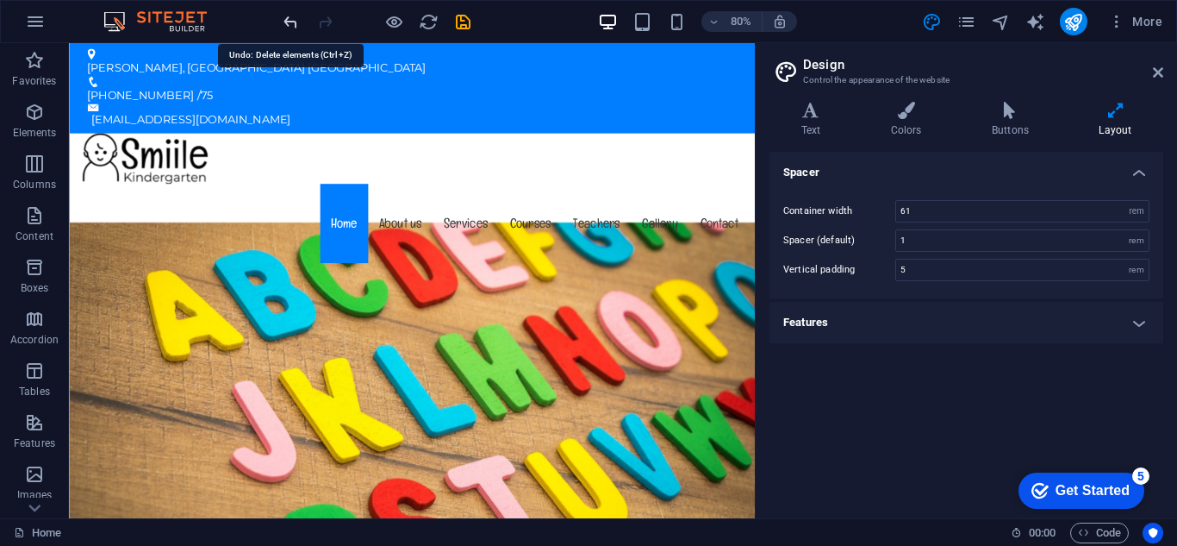
click at [288, 24] on icon "undo" at bounding box center [291, 22] width 20 height 20
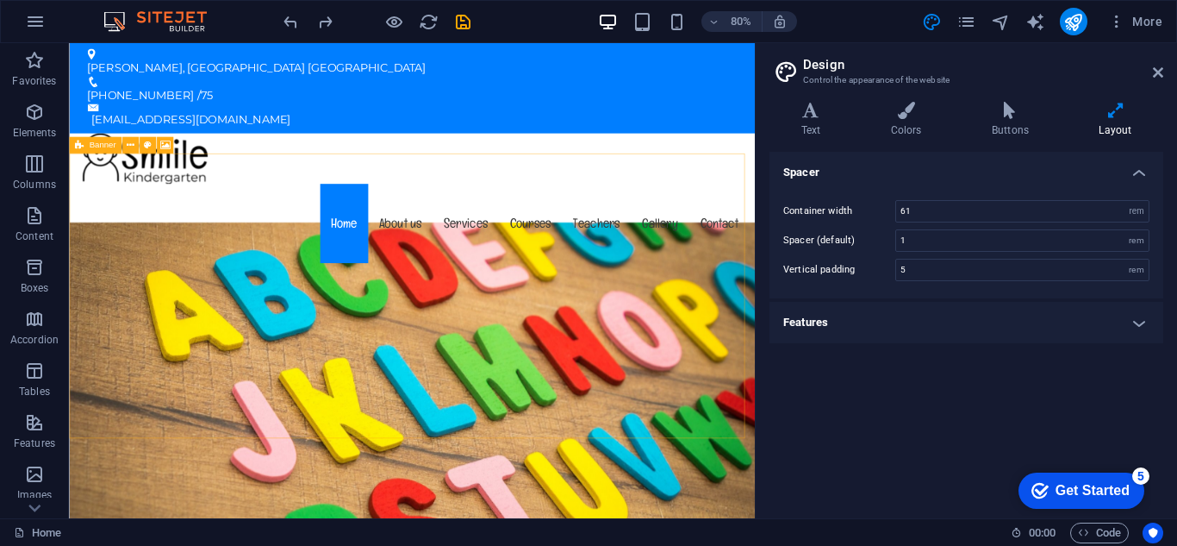
click at [80, 145] on icon at bounding box center [78, 145] width 9 height 16
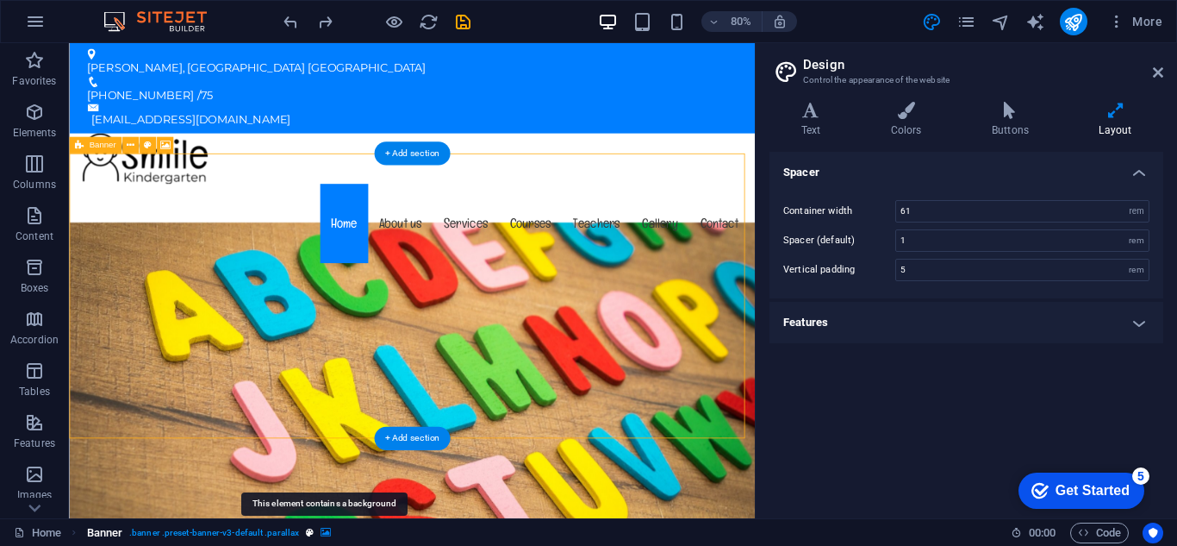
click at [326, 535] on icon "breadcrumb" at bounding box center [326, 531] width 10 height 9
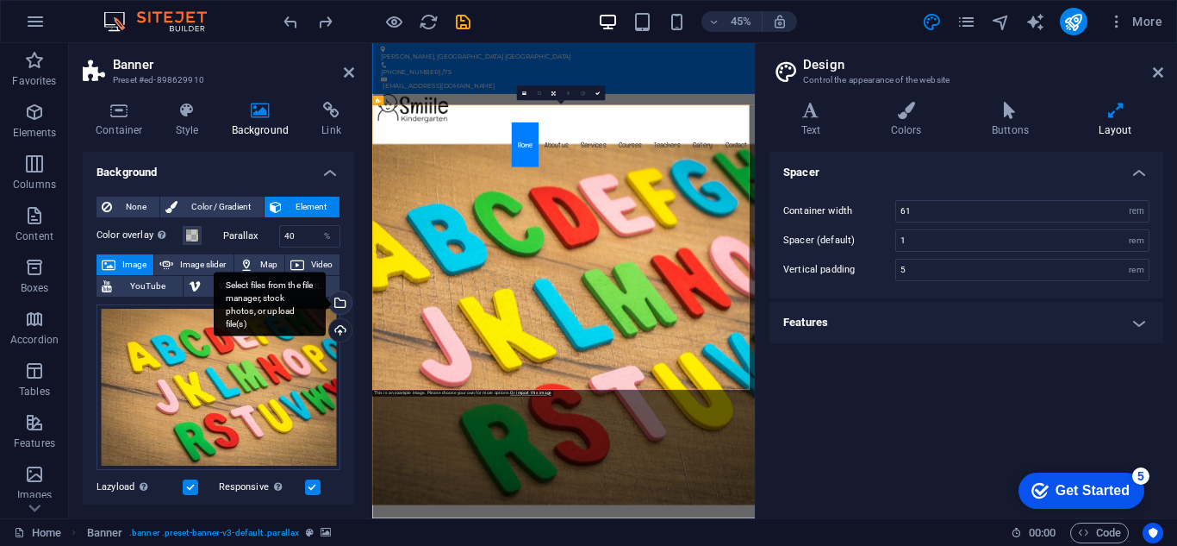
click at [340, 301] on div "Select files from the file manager, stock photos, or upload file(s)" at bounding box center [339, 304] width 26 height 26
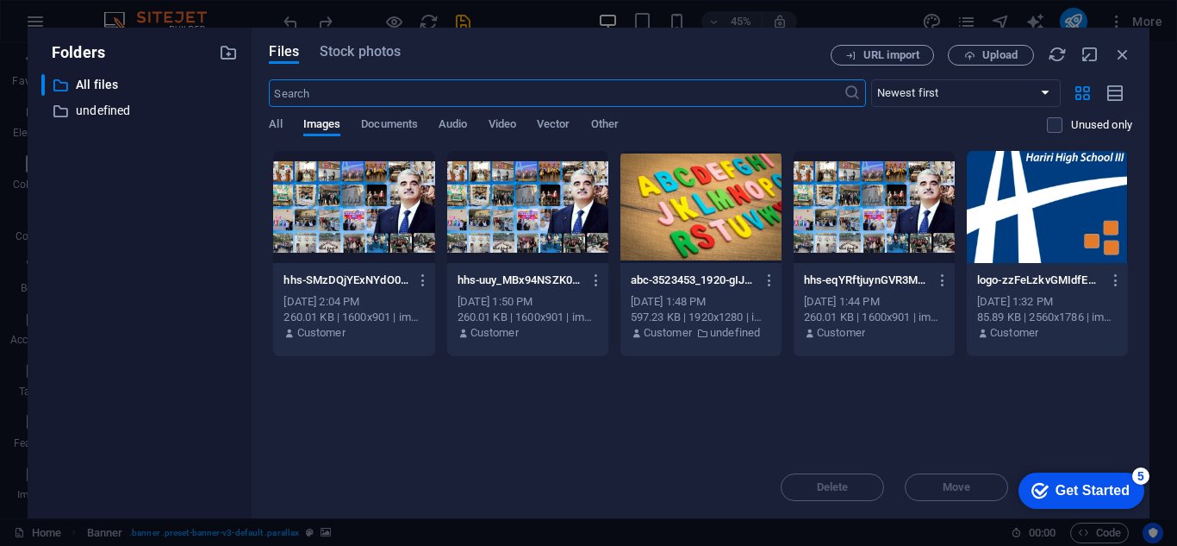
scroll to position [503, 0]
click at [351, 226] on div at bounding box center [353, 207] width 161 height 112
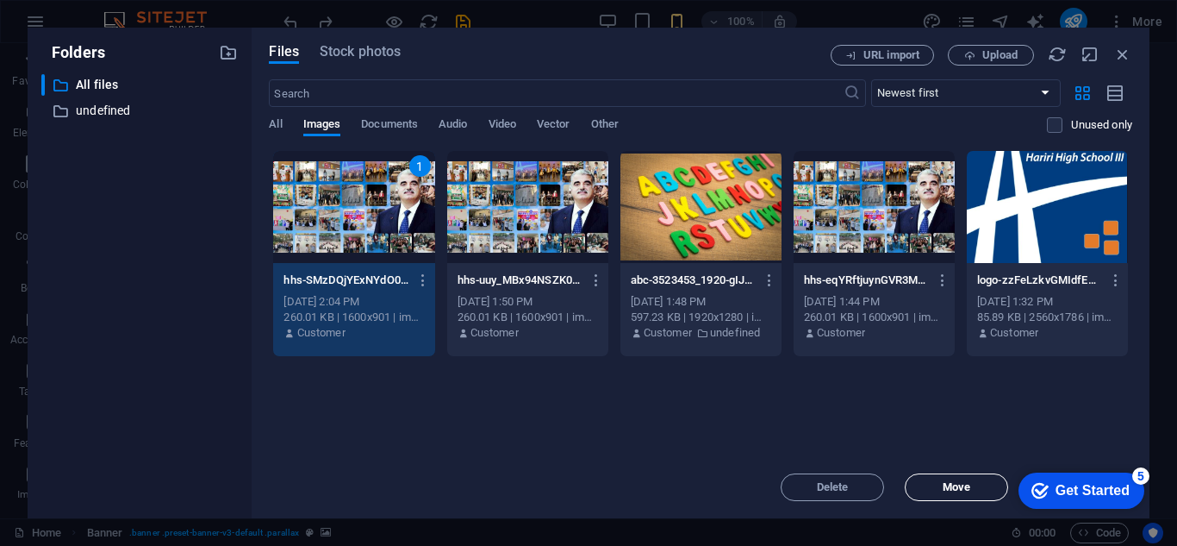
click at [969, 493] on button "Move" at bounding box center [956, 487] width 103 height 28
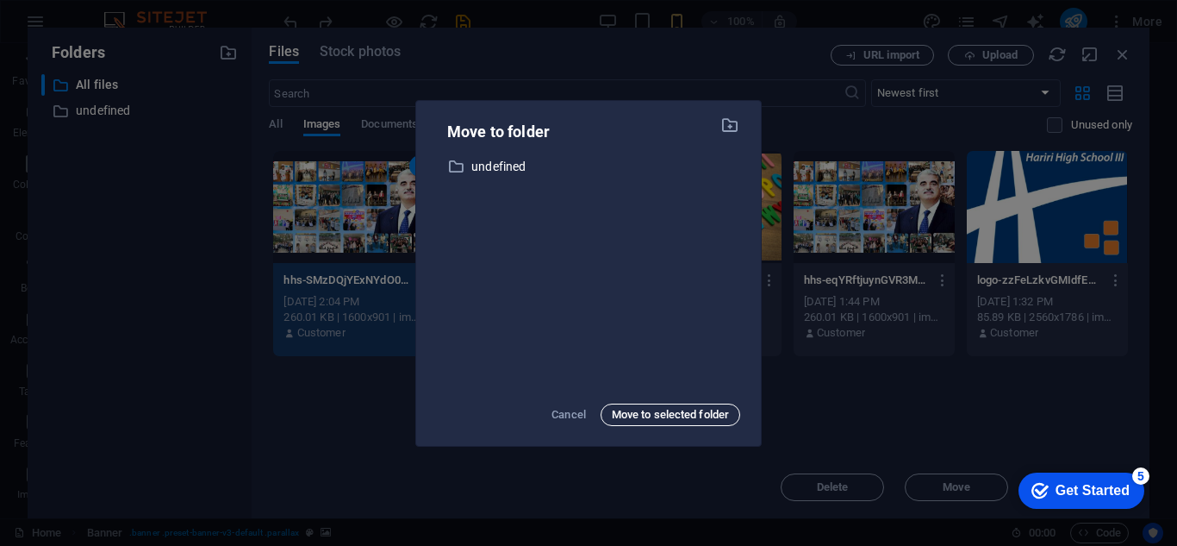
click at [654, 421] on span "Move to selected folder" at bounding box center [670, 414] width 117 height 21
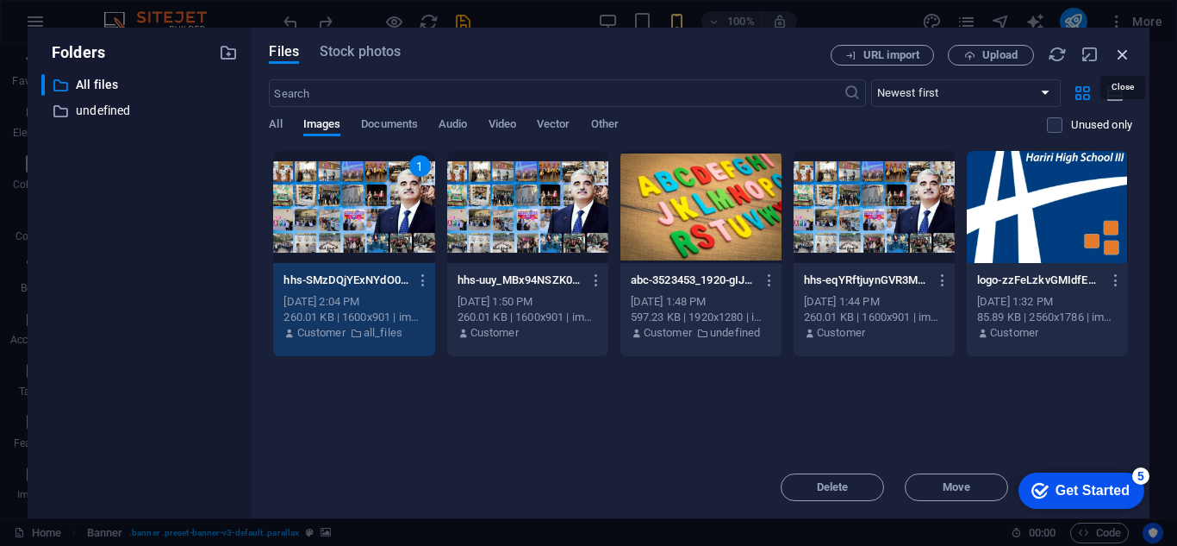
click at [1117, 59] on icon "button" at bounding box center [1122, 54] width 19 height 19
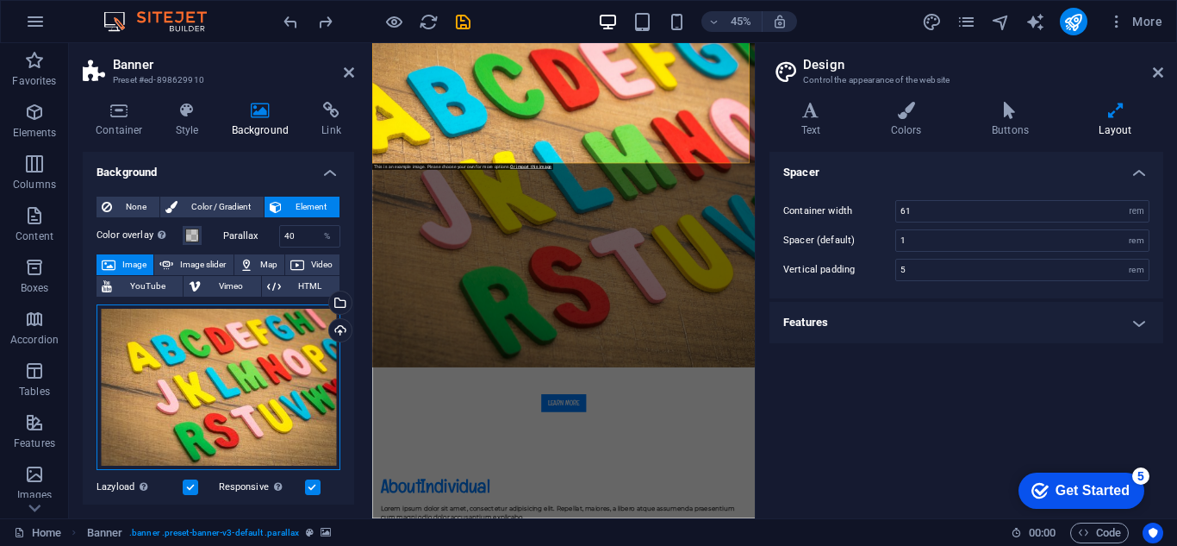
click at [247, 416] on div "Drag files here, click to choose files or select files from Files or our free s…" at bounding box center [219, 386] width 244 height 165
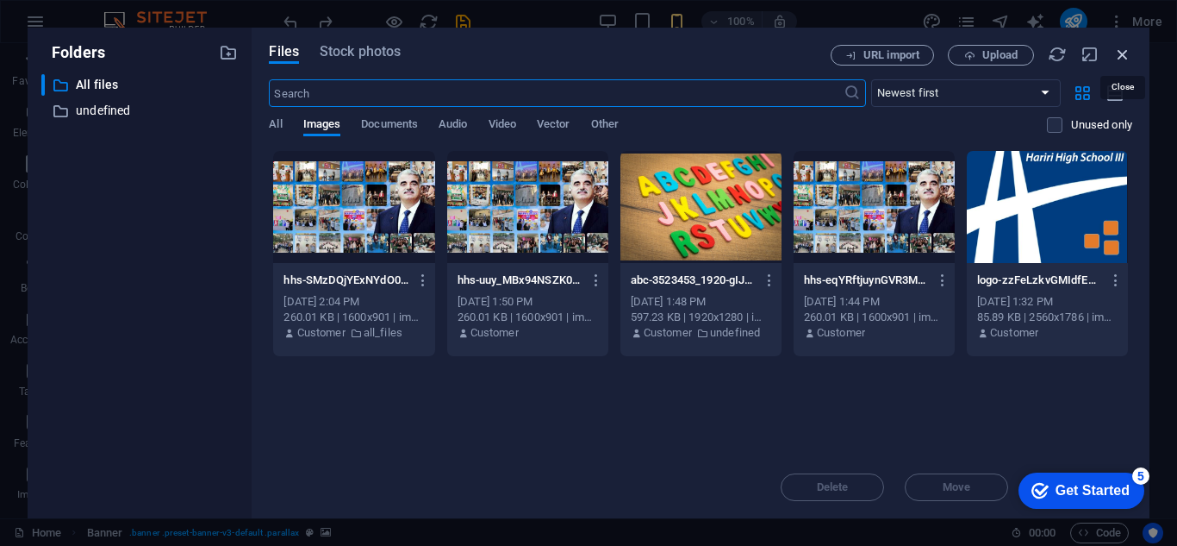
click at [1120, 55] on icon "button" at bounding box center [1122, 54] width 19 height 19
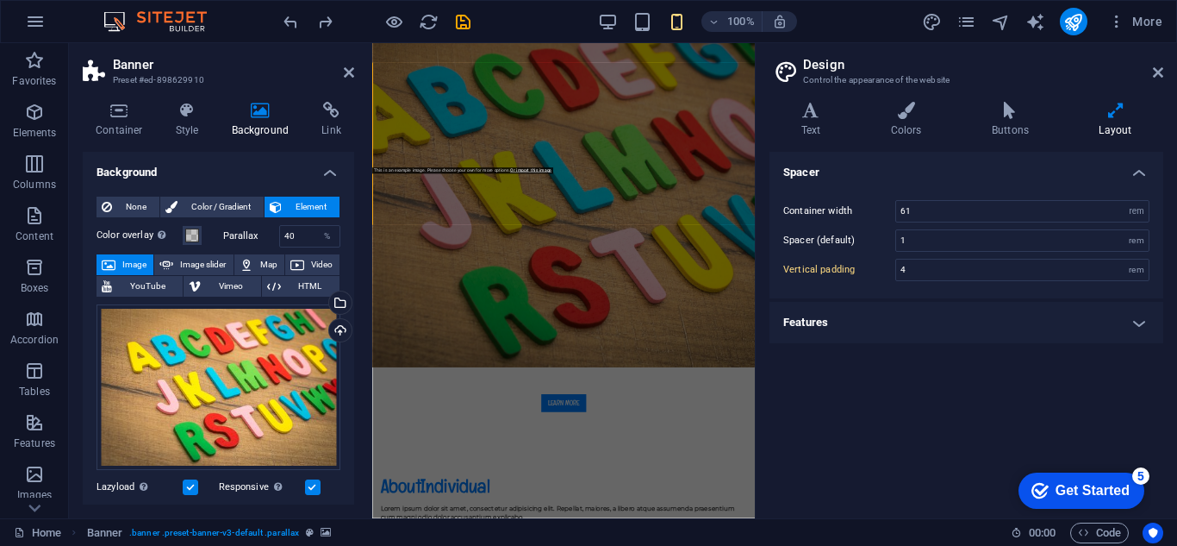
type input "5"
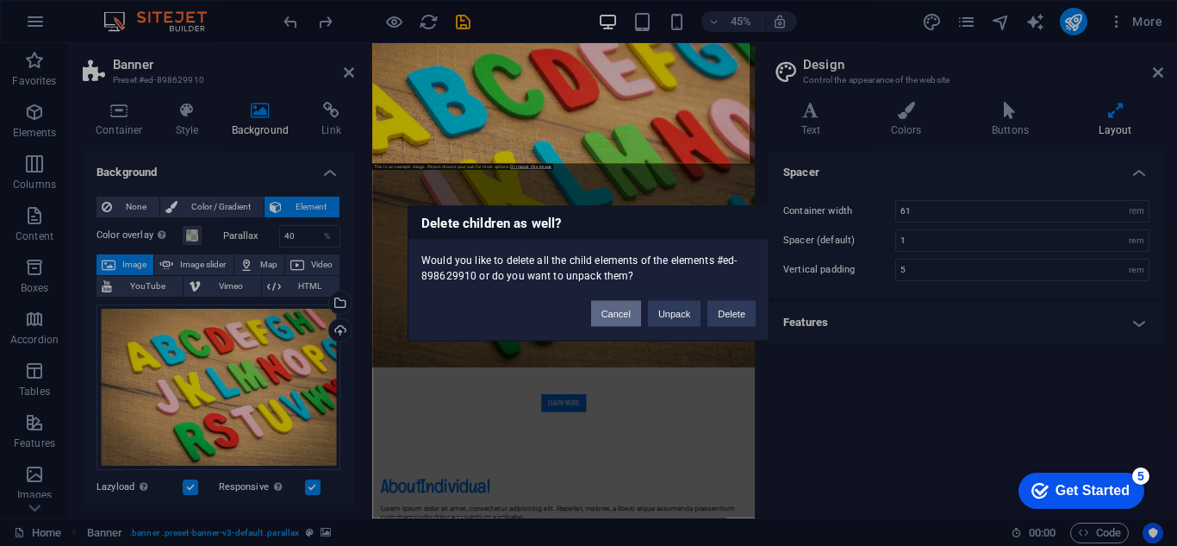
click at [591, 309] on button "Cancel" at bounding box center [616, 313] width 50 height 26
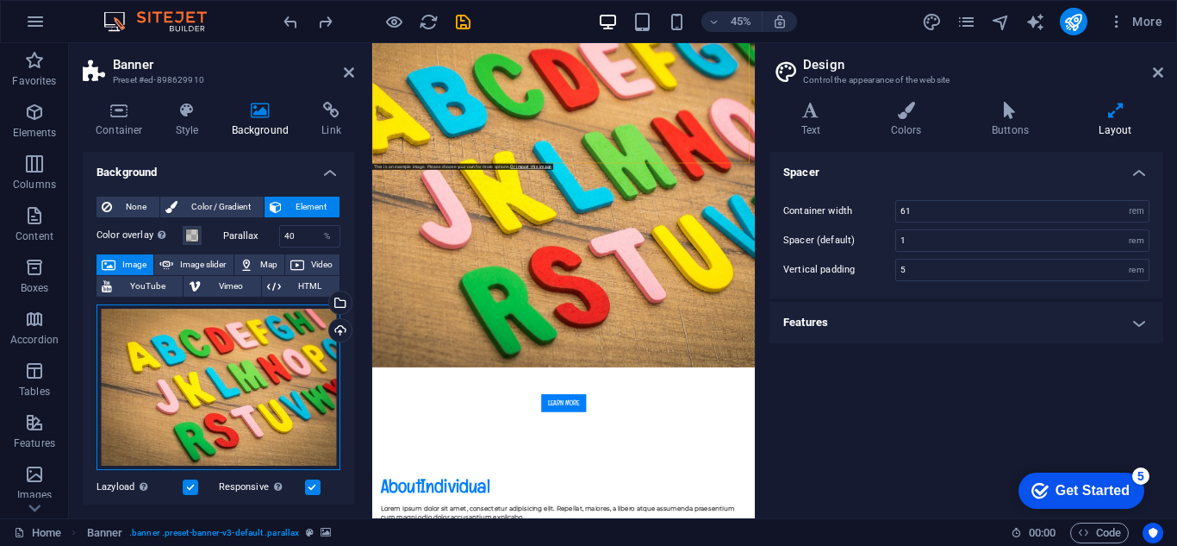
click at [155, 428] on div "Drag files here, click to choose files or select files from Files or our free s…" at bounding box center [219, 386] width 244 height 165
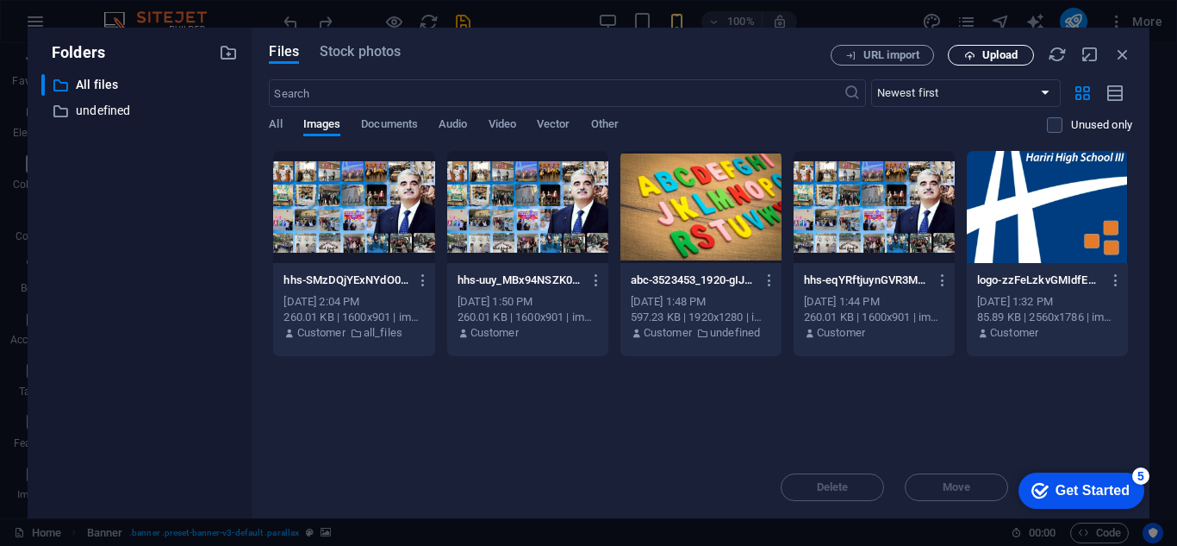
click at [1020, 46] on button "Upload" at bounding box center [991, 55] width 86 height 21
click at [368, 210] on div at bounding box center [353, 207] width 161 height 112
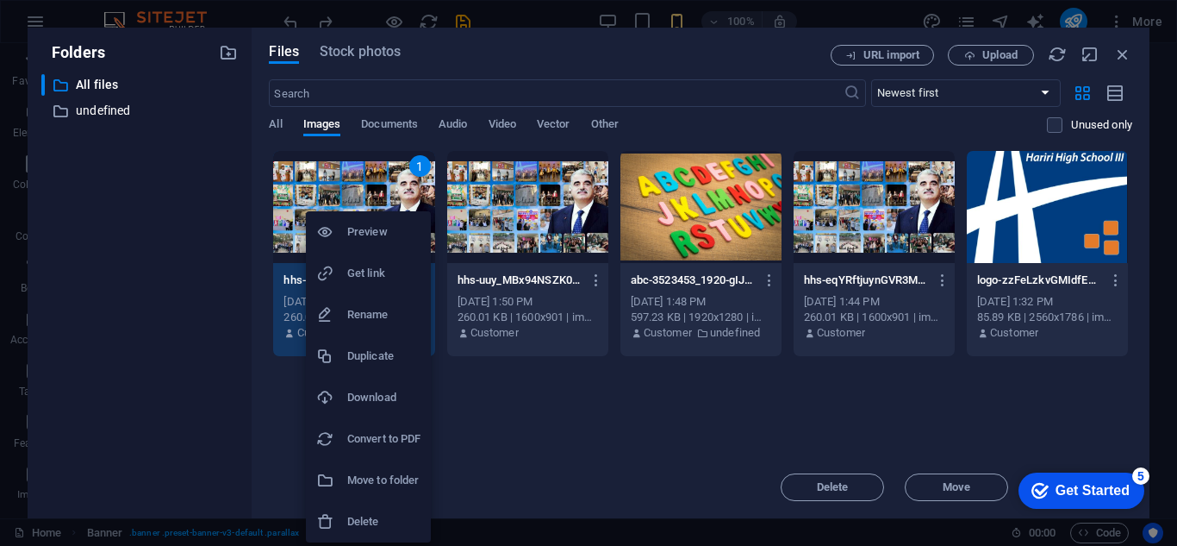
click at [484, 429] on div at bounding box center [588, 273] width 1177 height 546
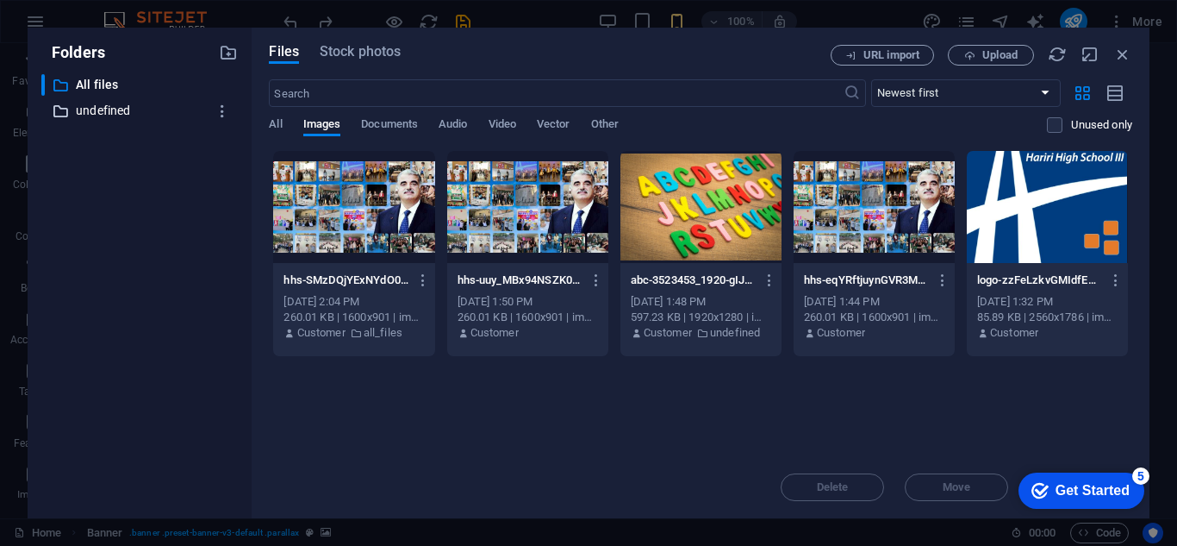
click at [84, 109] on p "undefined" at bounding box center [141, 111] width 131 height 20
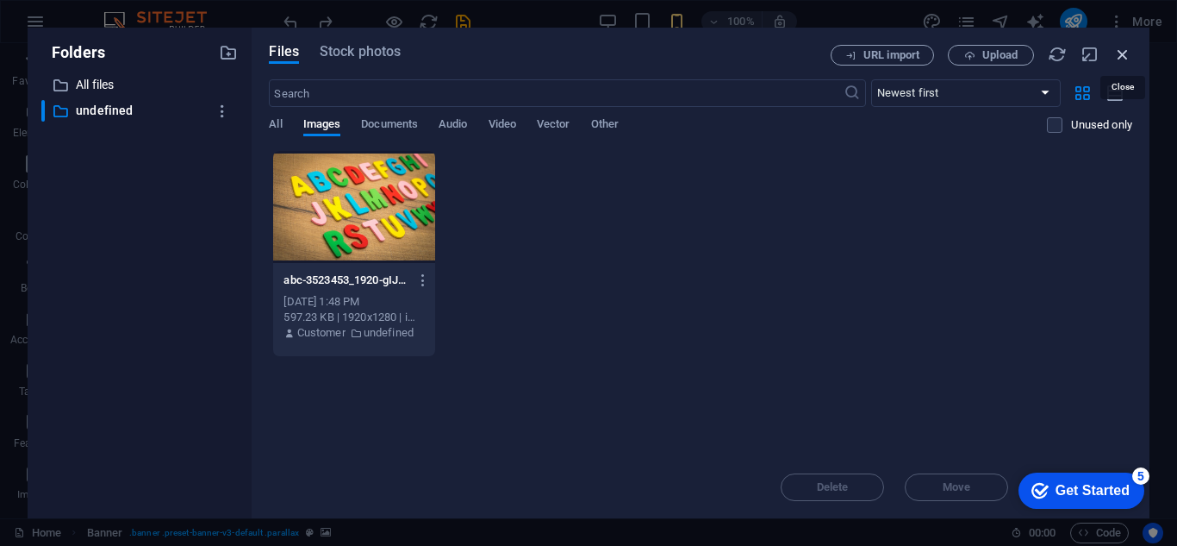
click at [1128, 55] on icon "button" at bounding box center [1122, 54] width 19 height 19
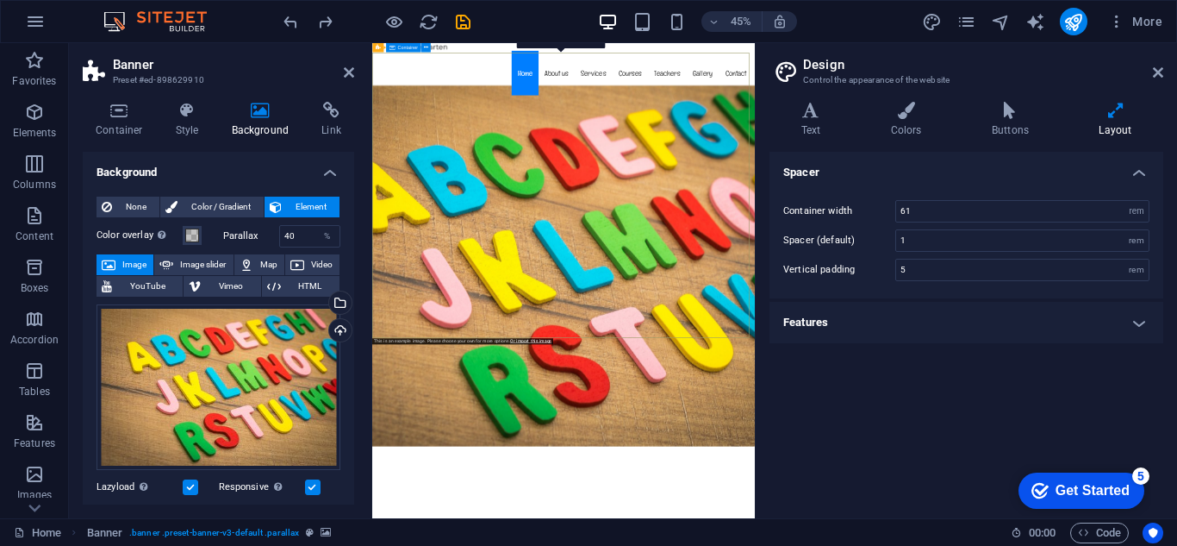
scroll to position [0, 0]
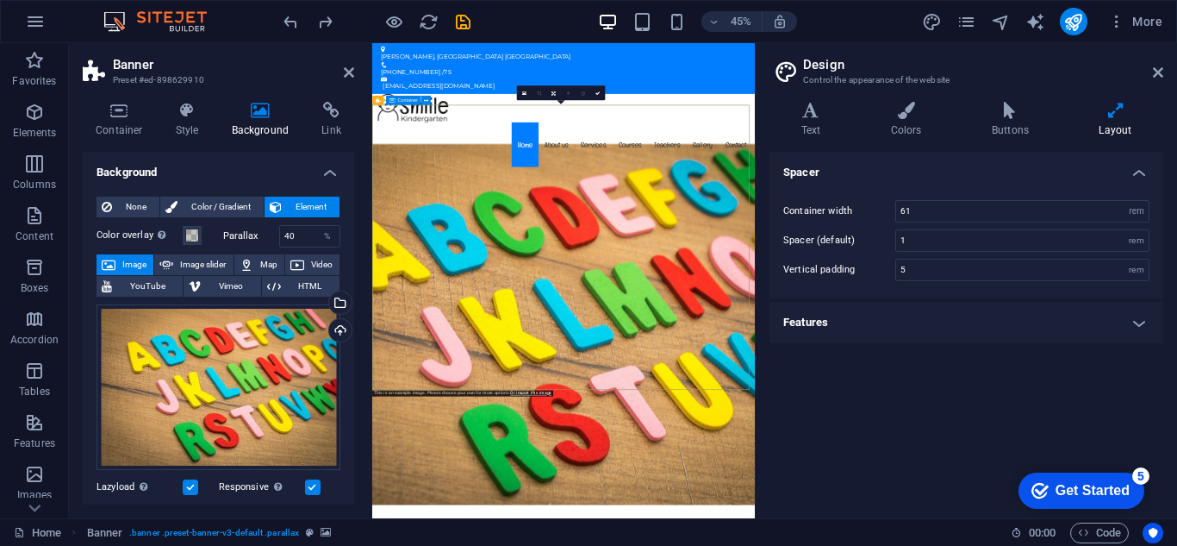
click at [526, 95] on icon at bounding box center [523, 92] width 4 height 5
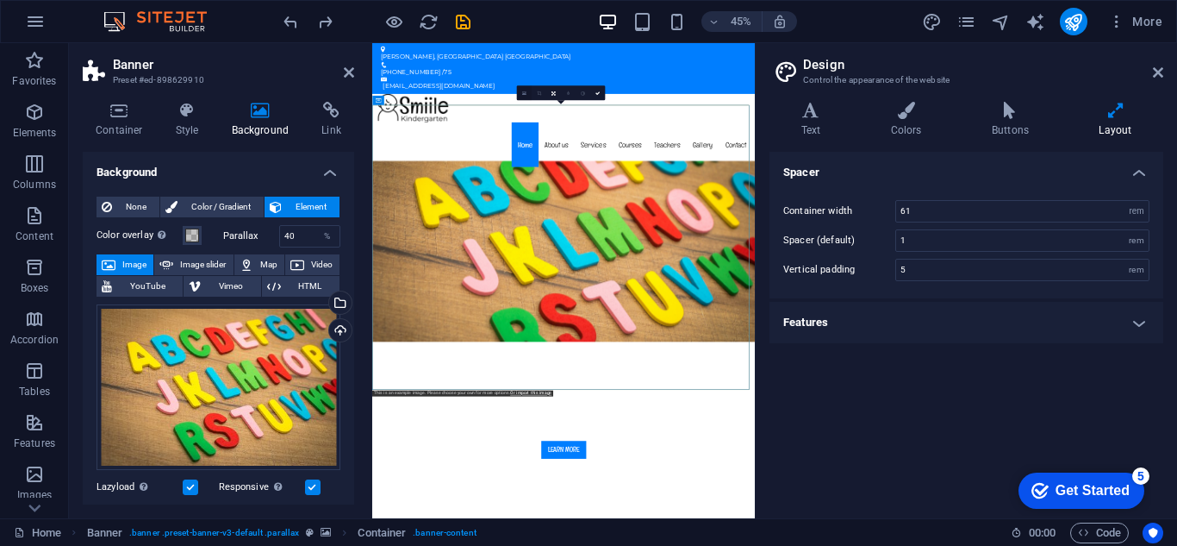
scroll to position [503, 0]
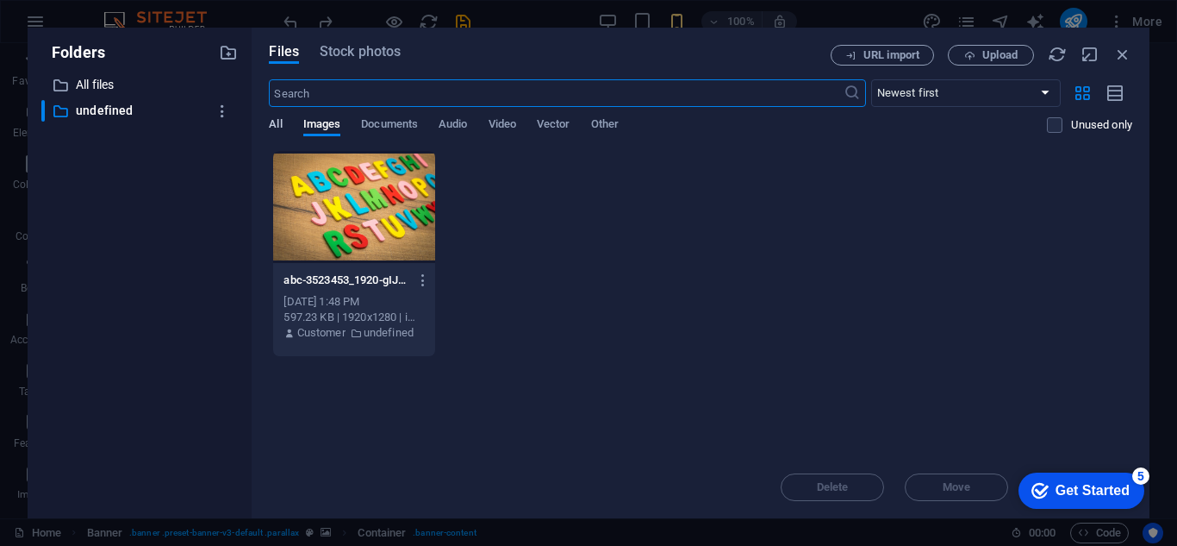
click at [280, 125] on span "All" at bounding box center [275, 126] width 13 height 24
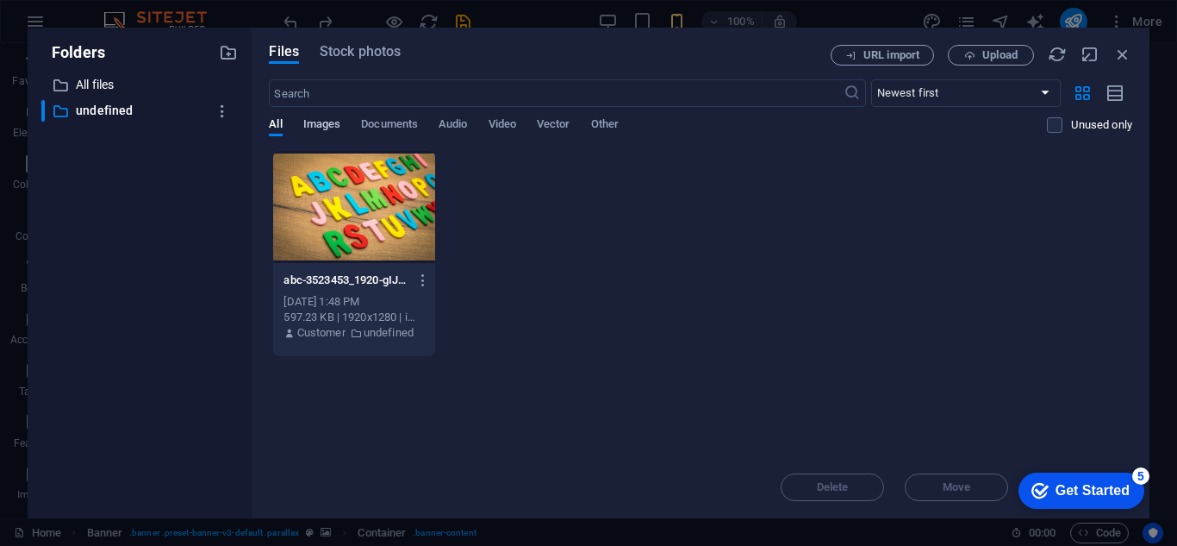
click at [329, 124] on span "Images" at bounding box center [322, 126] width 38 height 24
click at [354, 190] on div at bounding box center [353, 207] width 161 height 112
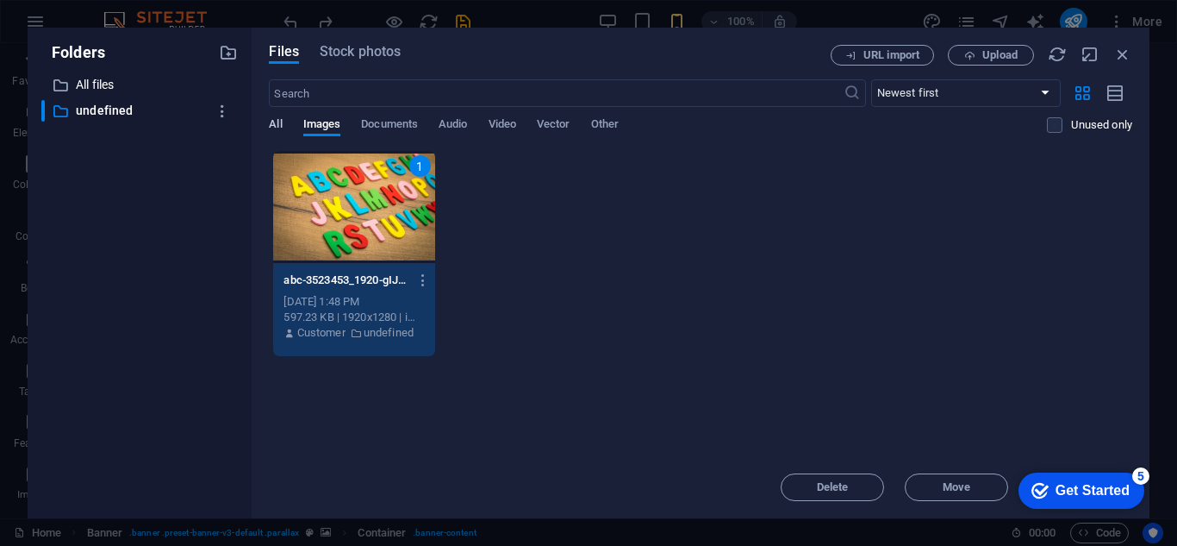
click at [275, 128] on span "All" at bounding box center [275, 126] width 13 height 24
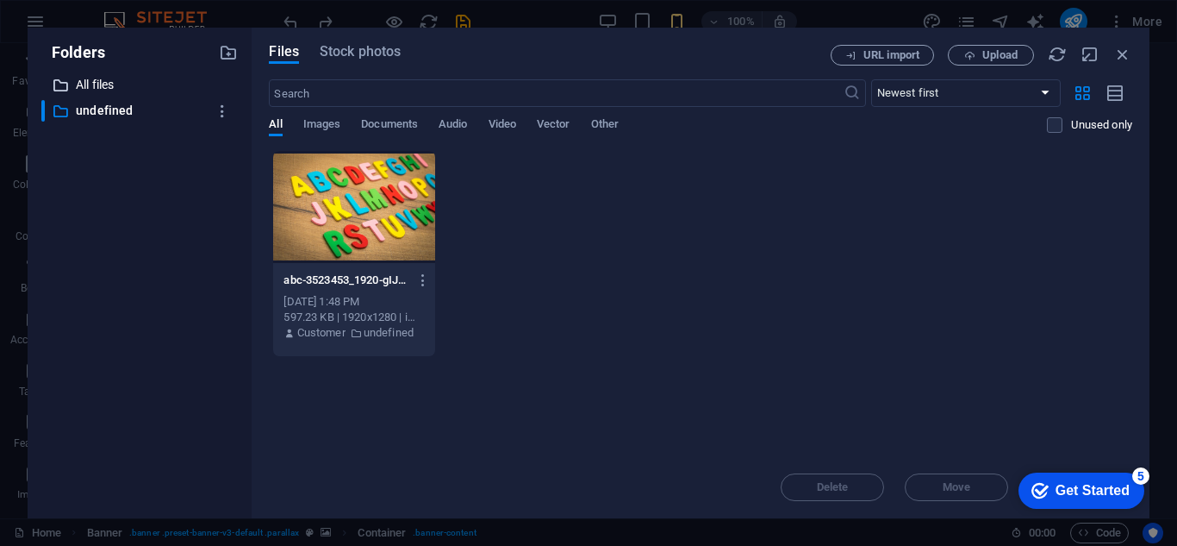
click at [91, 81] on p "All files" at bounding box center [141, 85] width 131 height 20
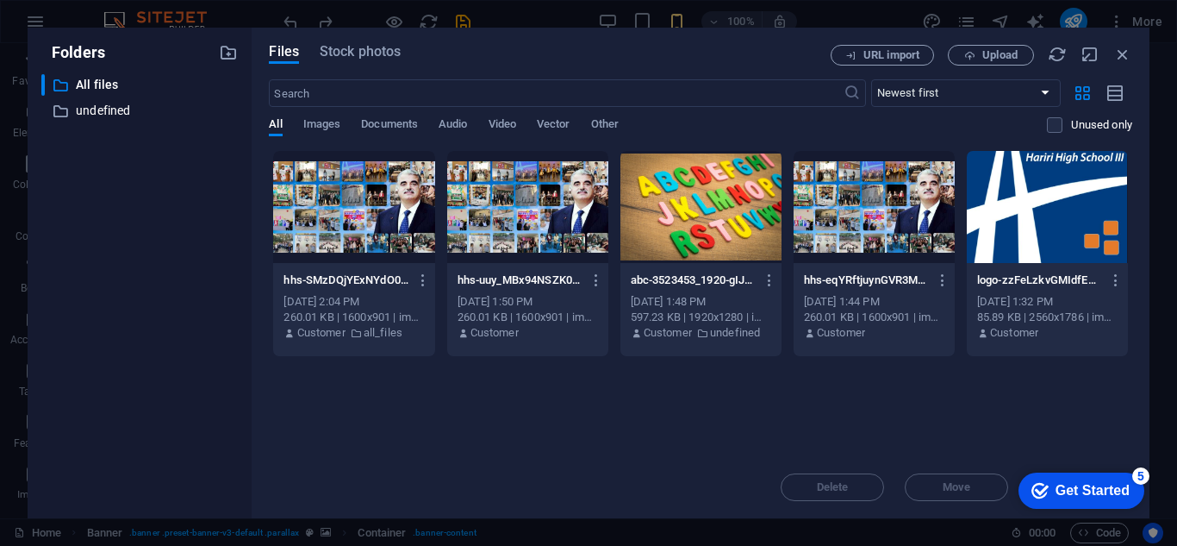
click at [345, 190] on div at bounding box center [353, 207] width 161 height 112
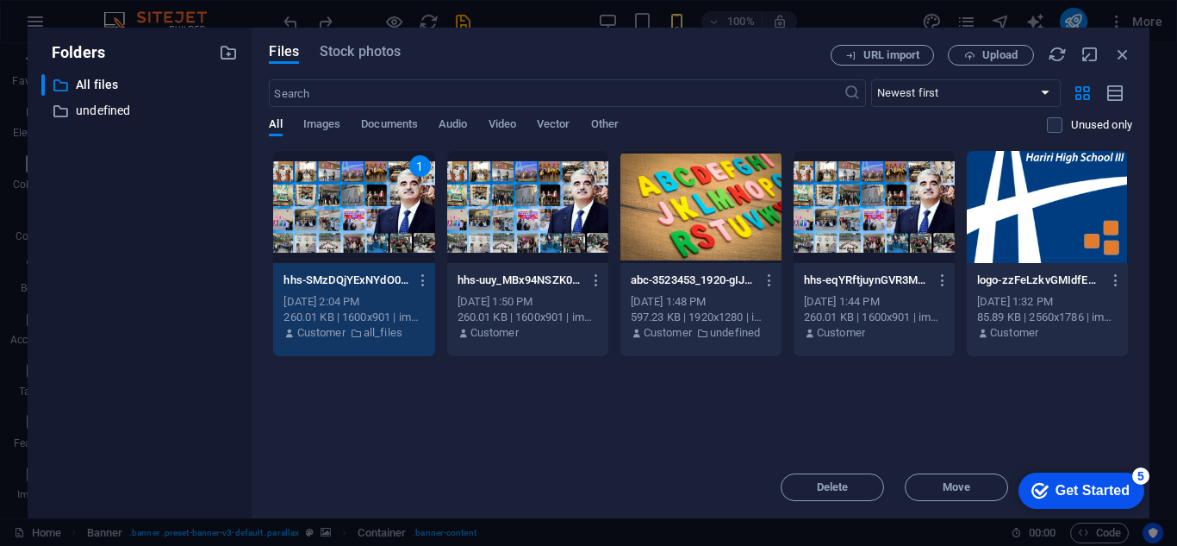
click at [345, 190] on div "1" at bounding box center [353, 207] width 161 height 112
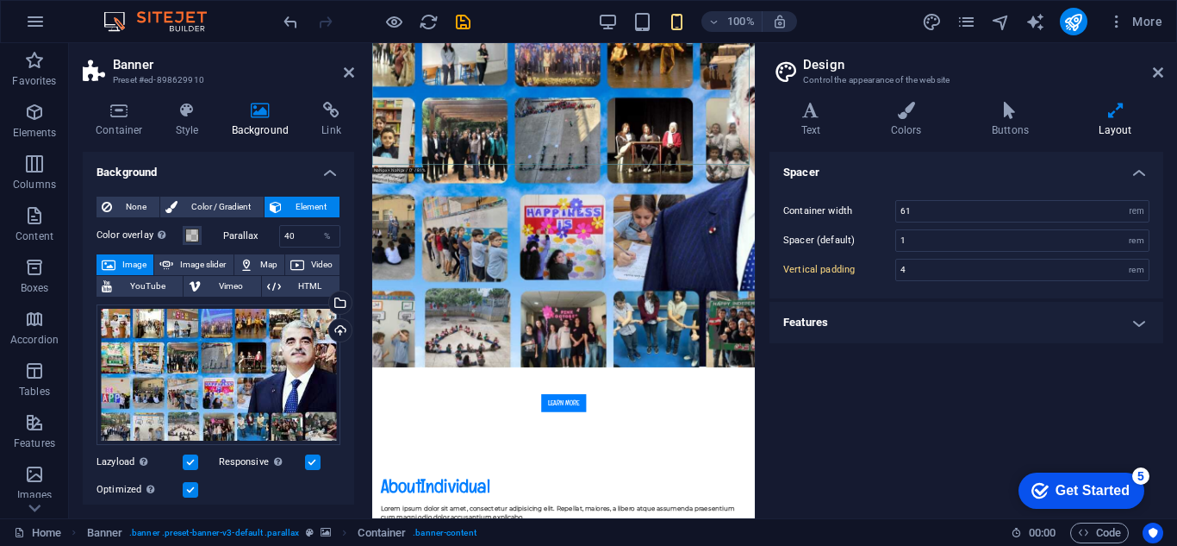
type input "5"
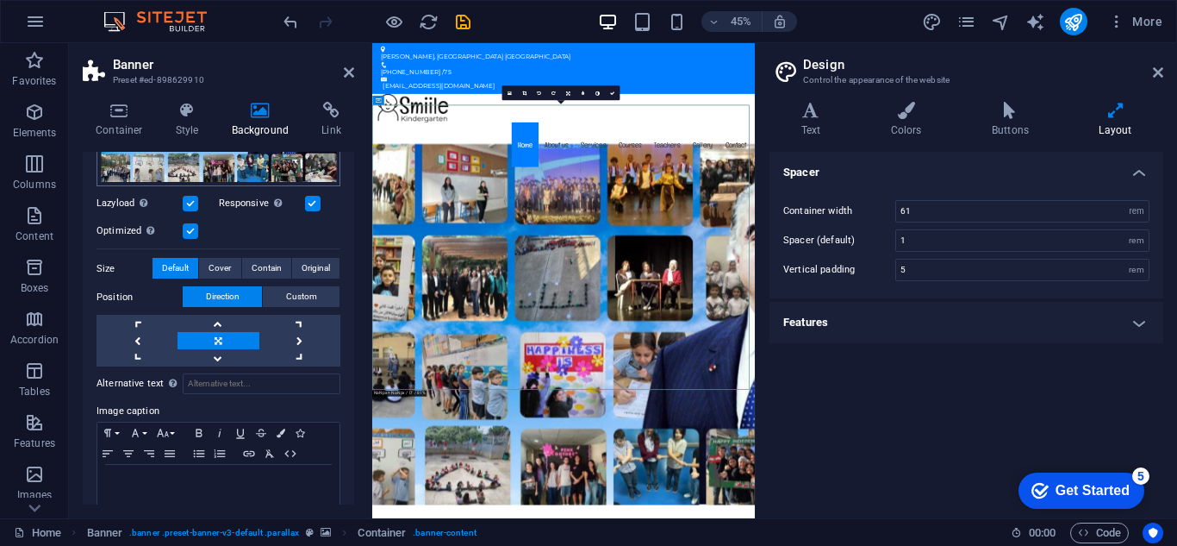
scroll to position [284, 0]
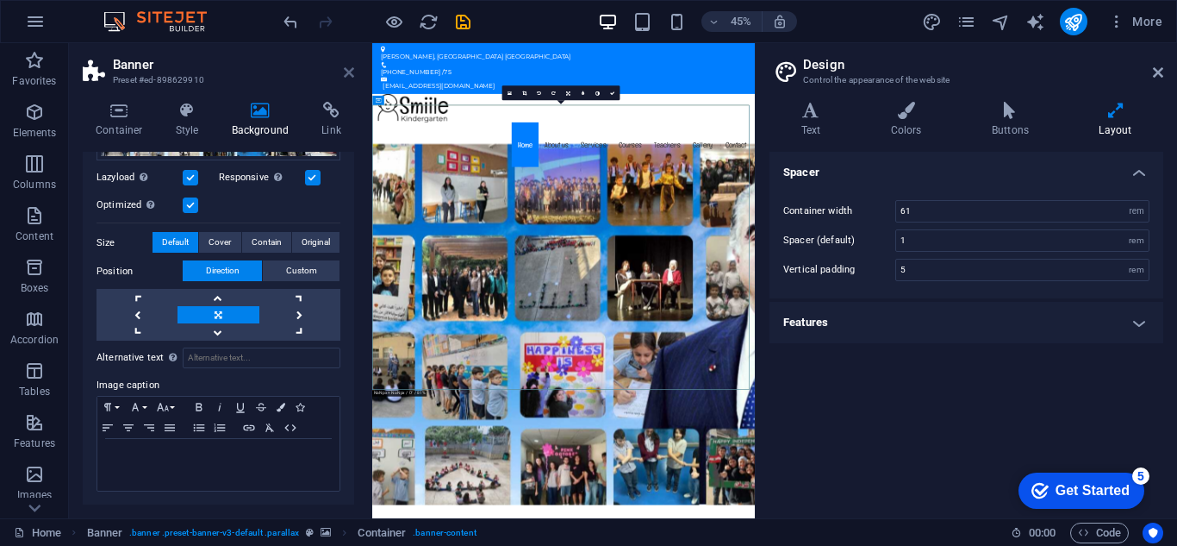
click at [347, 67] on icon at bounding box center [349, 72] width 10 height 14
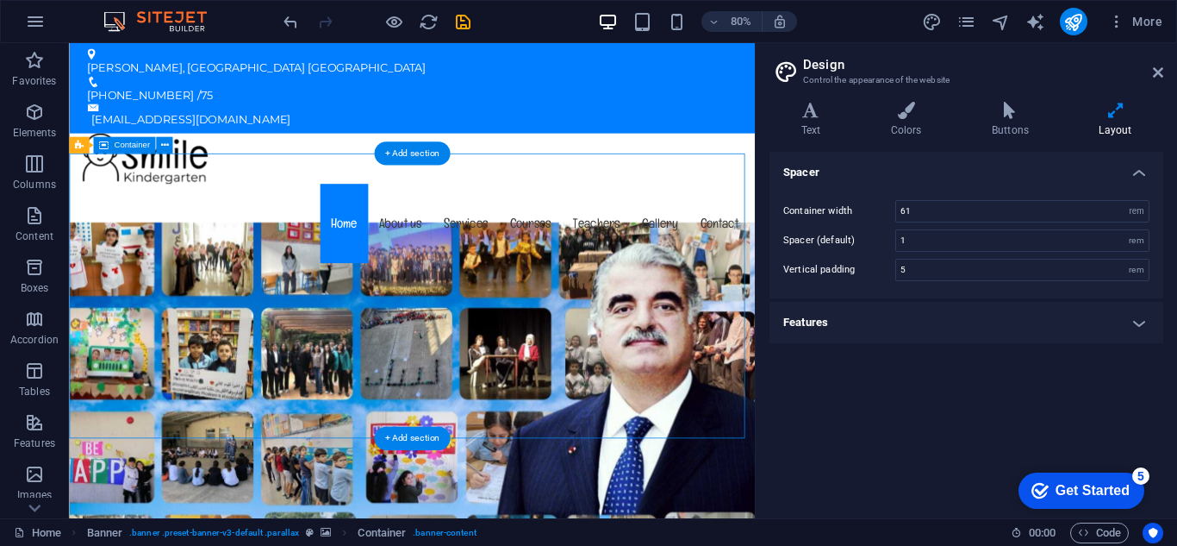
drag, startPoint x: 303, startPoint y: 256, endPoint x: 297, endPoint y: 289, distance: 33.3
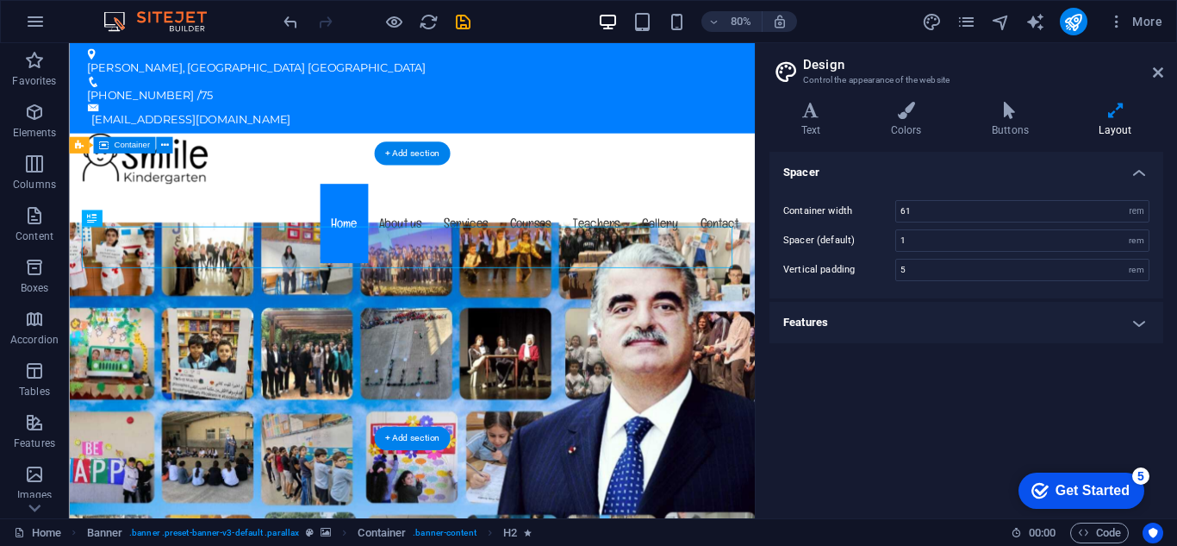
drag, startPoint x: 218, startPoint y: 273, endPoint x: 218, endPoint y: 307, distance: 33.6
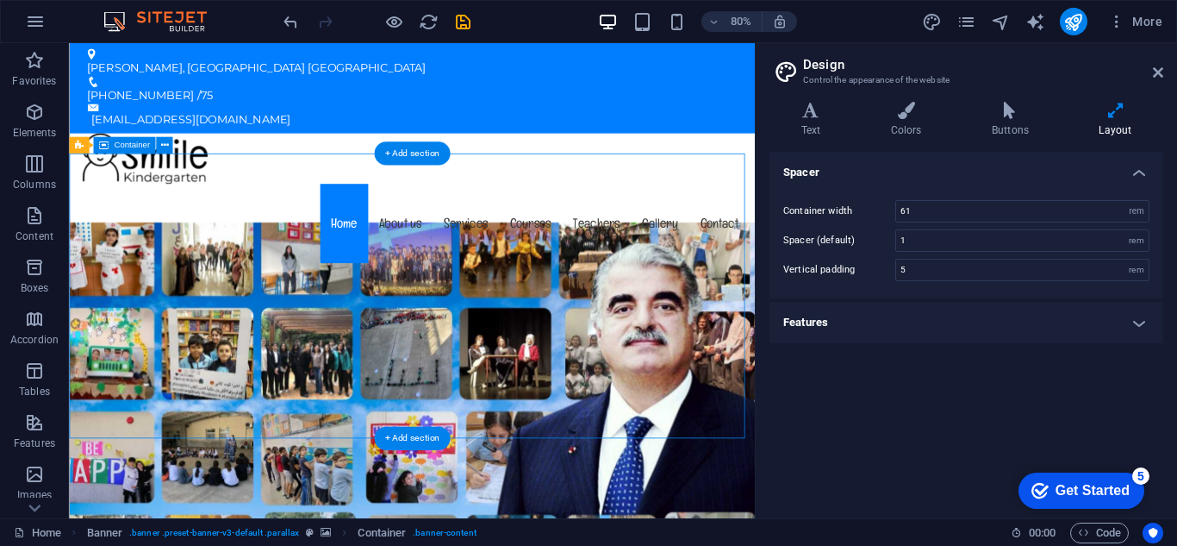
drag, startPoint x: 200, startPoint y: 240, endPoint x: 196, endPoint y: 264, distance: 24.5
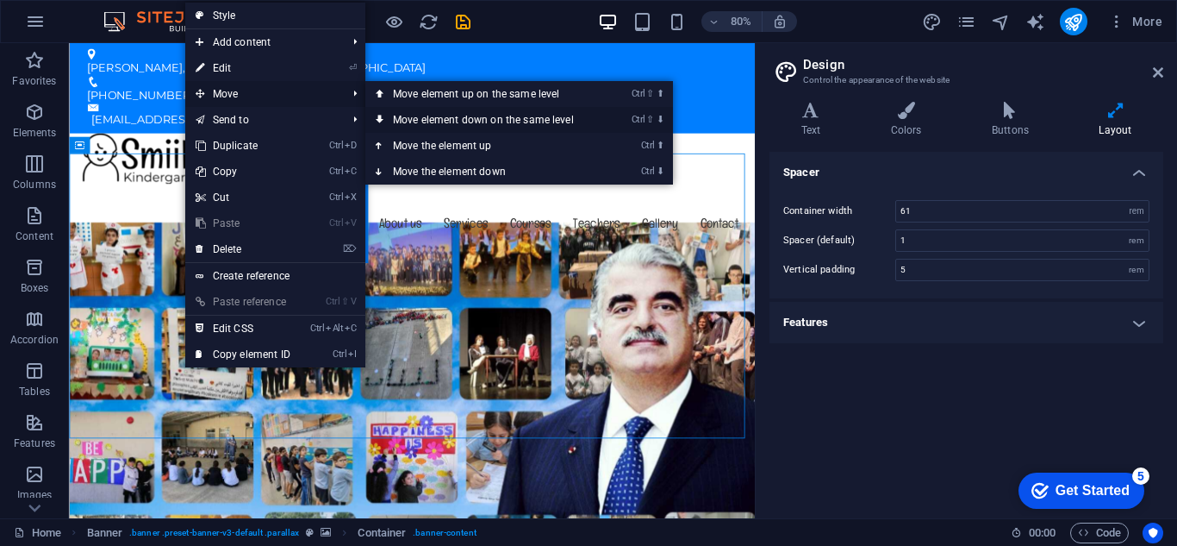
click at [392, 118] on link "Ctrl ⇧ ⬇ Move element down on the same level" at bounding box center [486, 120] width 243 height 26
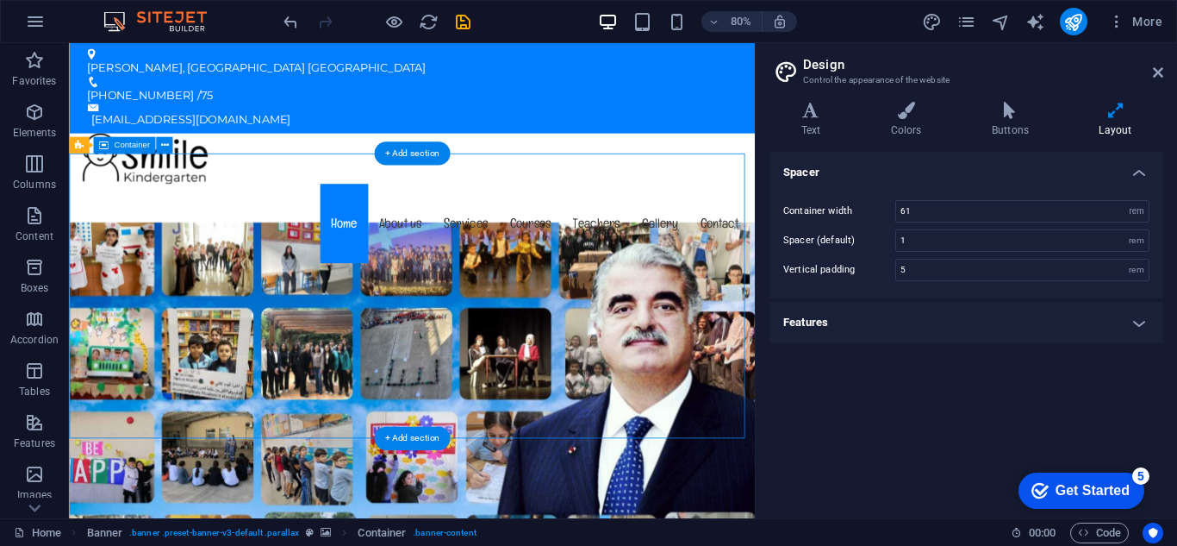
drag, startPoint x: 277, startPoint y: 250, endPoint x: 274, endPoint y: 265, distance: 15.7
click at [169, 145] on button at bounding box center [164, 145] width 16 height 16
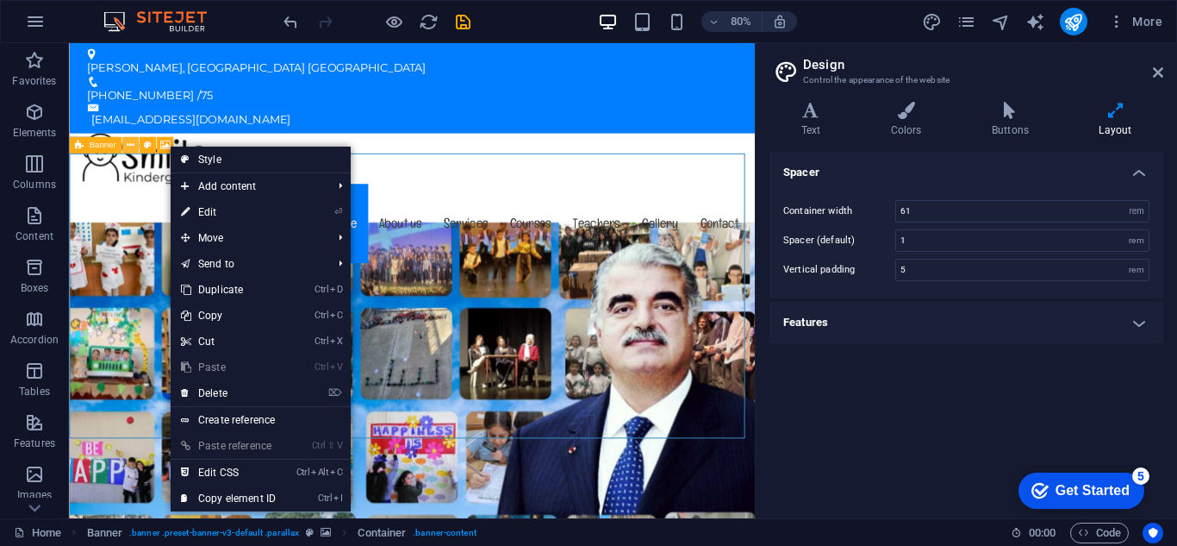
click at [128, 145] on icon at bounding box center [131, 145] width 8 height 15
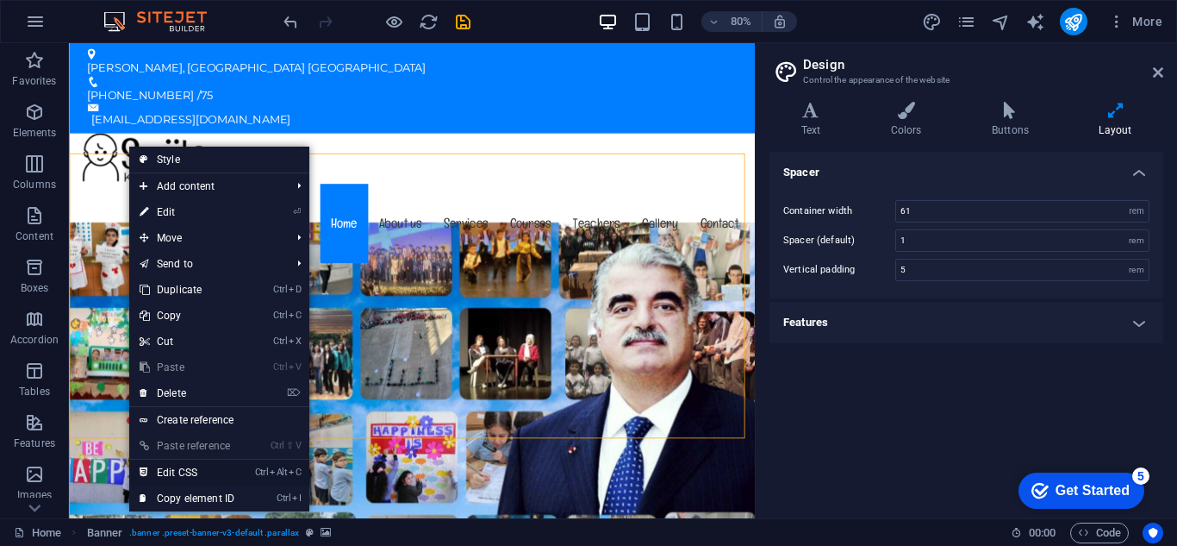
click at [194, 469] on link "Ctrl Alt C Edit CSS" at bounding box center [186, 472] width 115 height 26
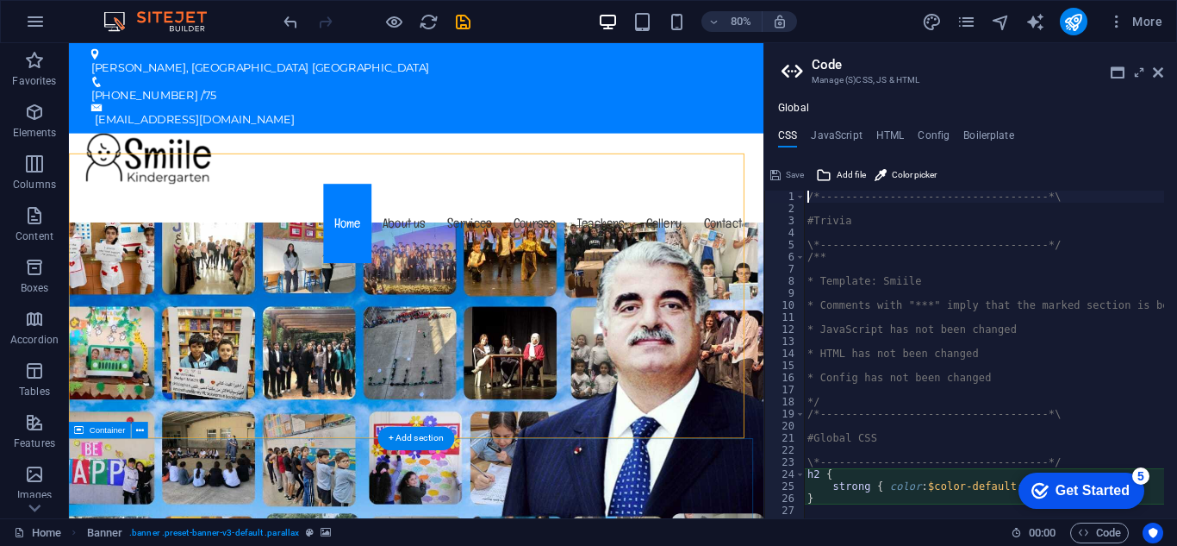
type textarea "@include banner-v3;"
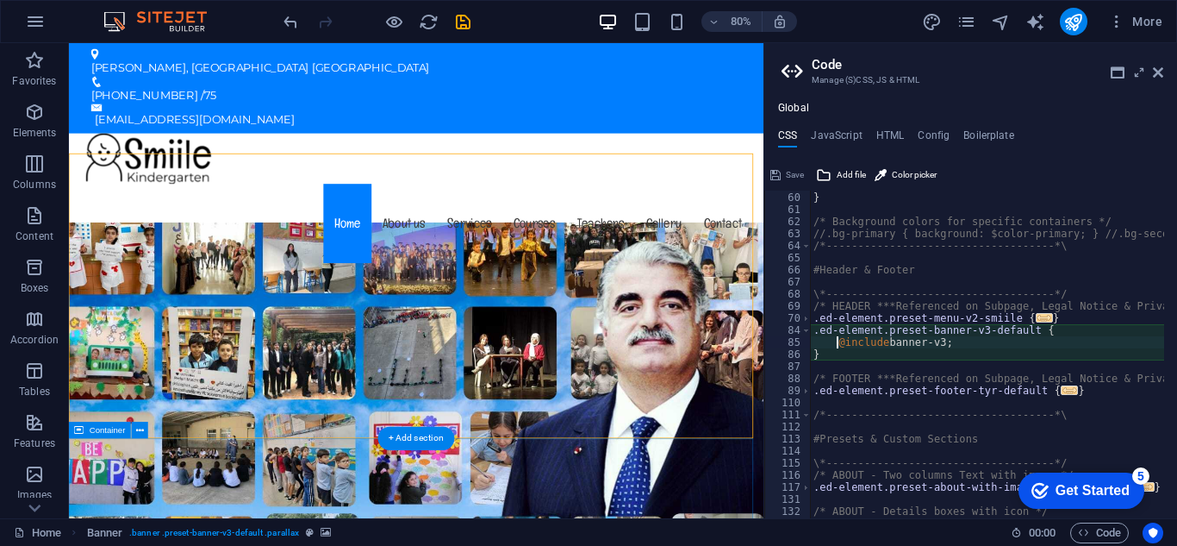
scroll to position [712, 0]
click at [1155, 72] on icon at bounding box center [1158, 72] width 10 height 14
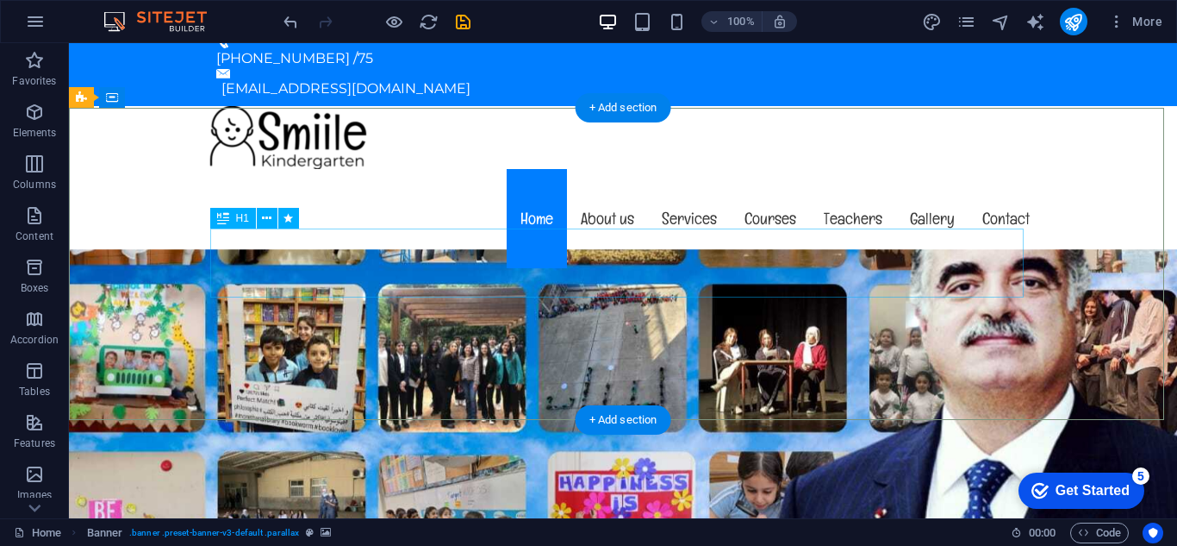
scroll to position [86, 0]
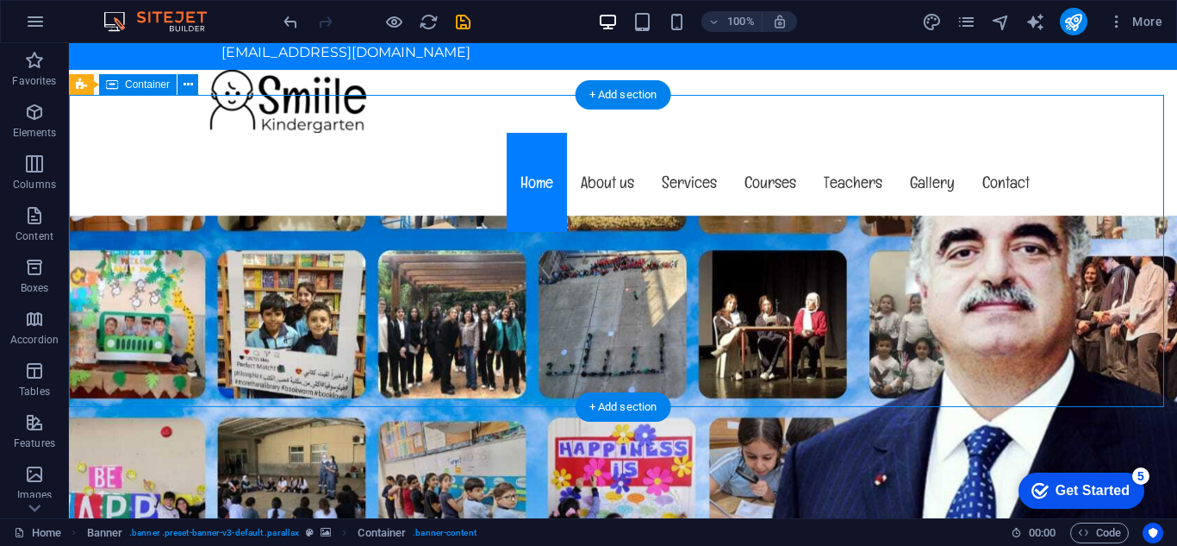
drag, startPoint x: 150, startPoint y: 314, endPoint x: 149, endPoint y: 332, distance: 18.1
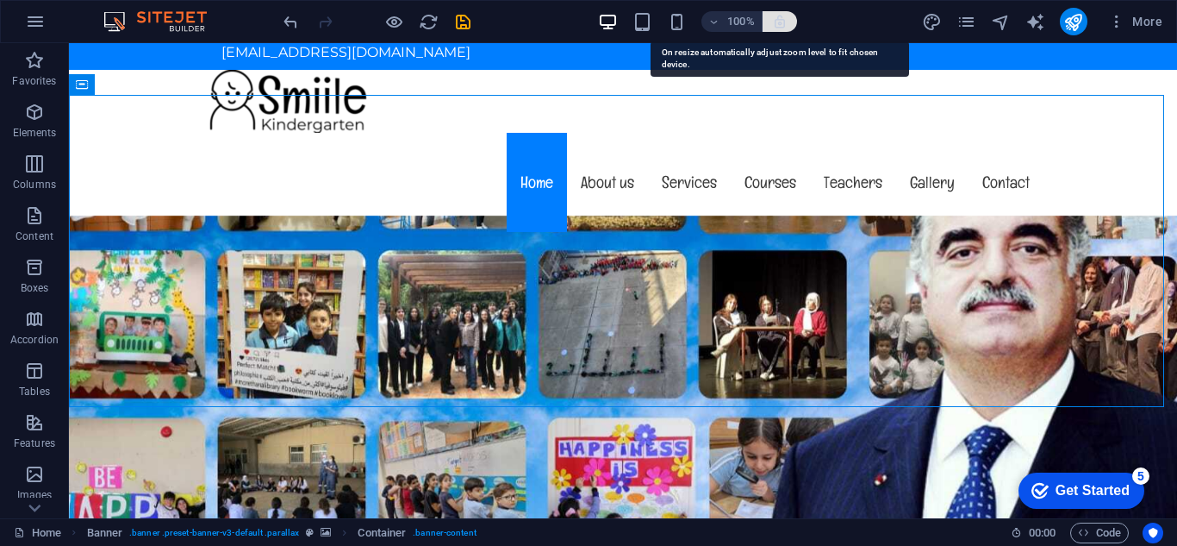
click at [772, 20] on icon "button" at bounding box center [780, 22] width 16 height 16
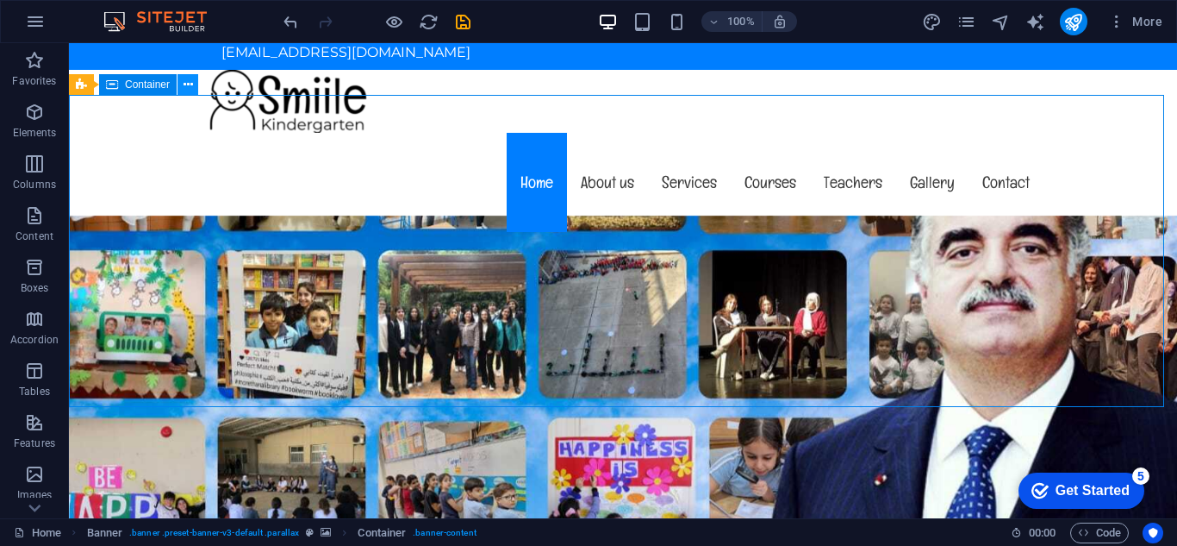
click at [186, 80] on icon at bounding box center [188, 85] width 9 height 18
